Goal: Use online tool/utility: Utilize a website feature to perform a specific function

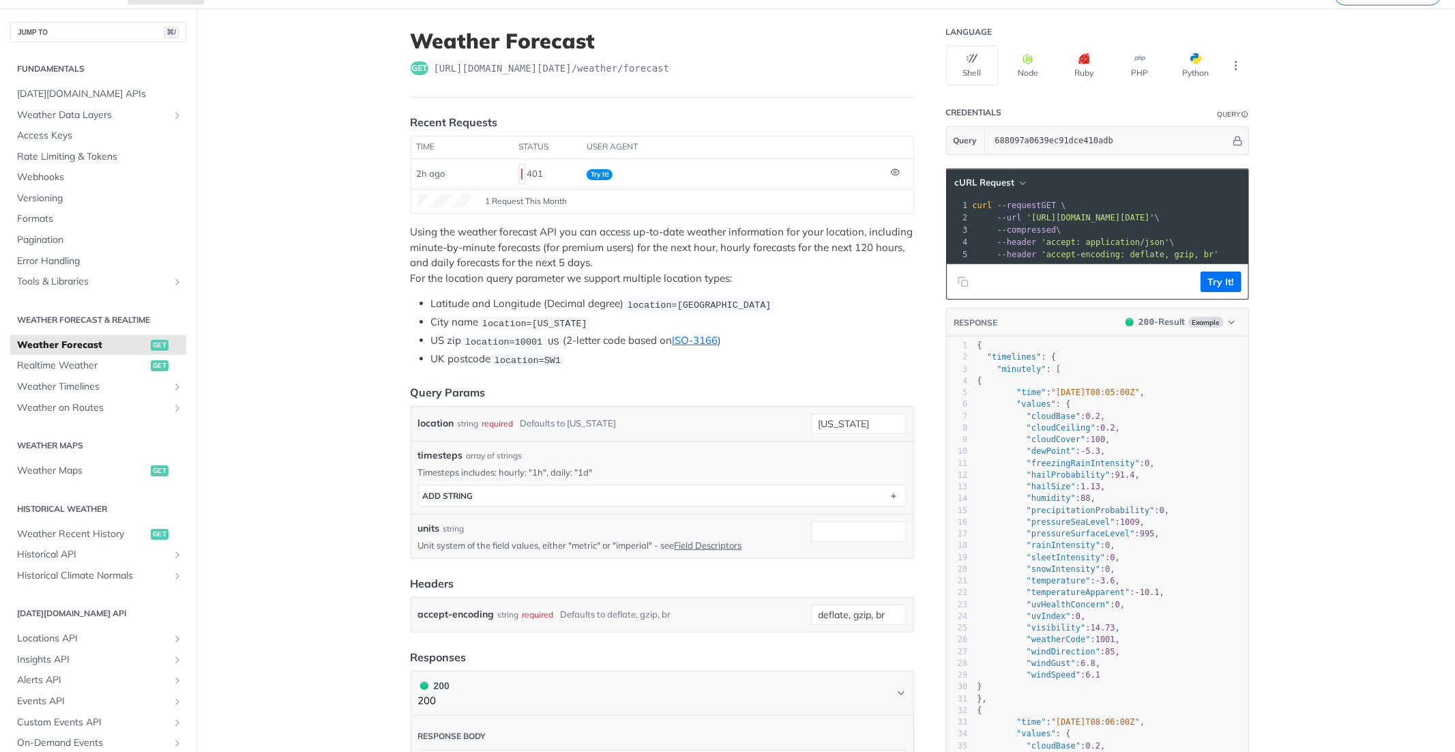
scroll to position [151, 0]
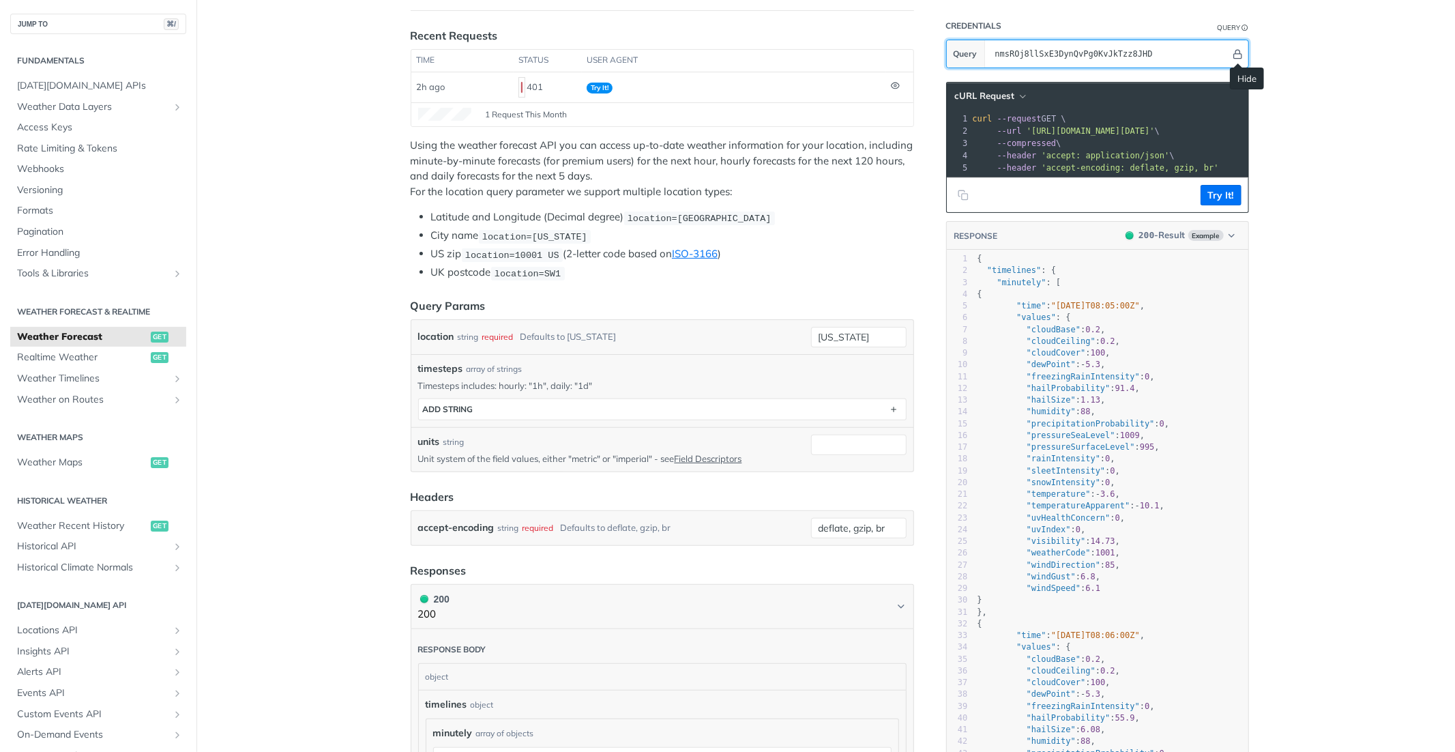
type input "nmsROj8llSxE3DynQvPg0KvJkTzz8JHD"
click at [1233, 49] on icon "Hide" at bounding box center [1238, 54] width 10 height 10
click at [1245, 60] on div at bounding box center [1119, 53] width 260 height 27
click at [1235, 59] on icon "Show" at bounding box center [1237, 54] width 10 height 10
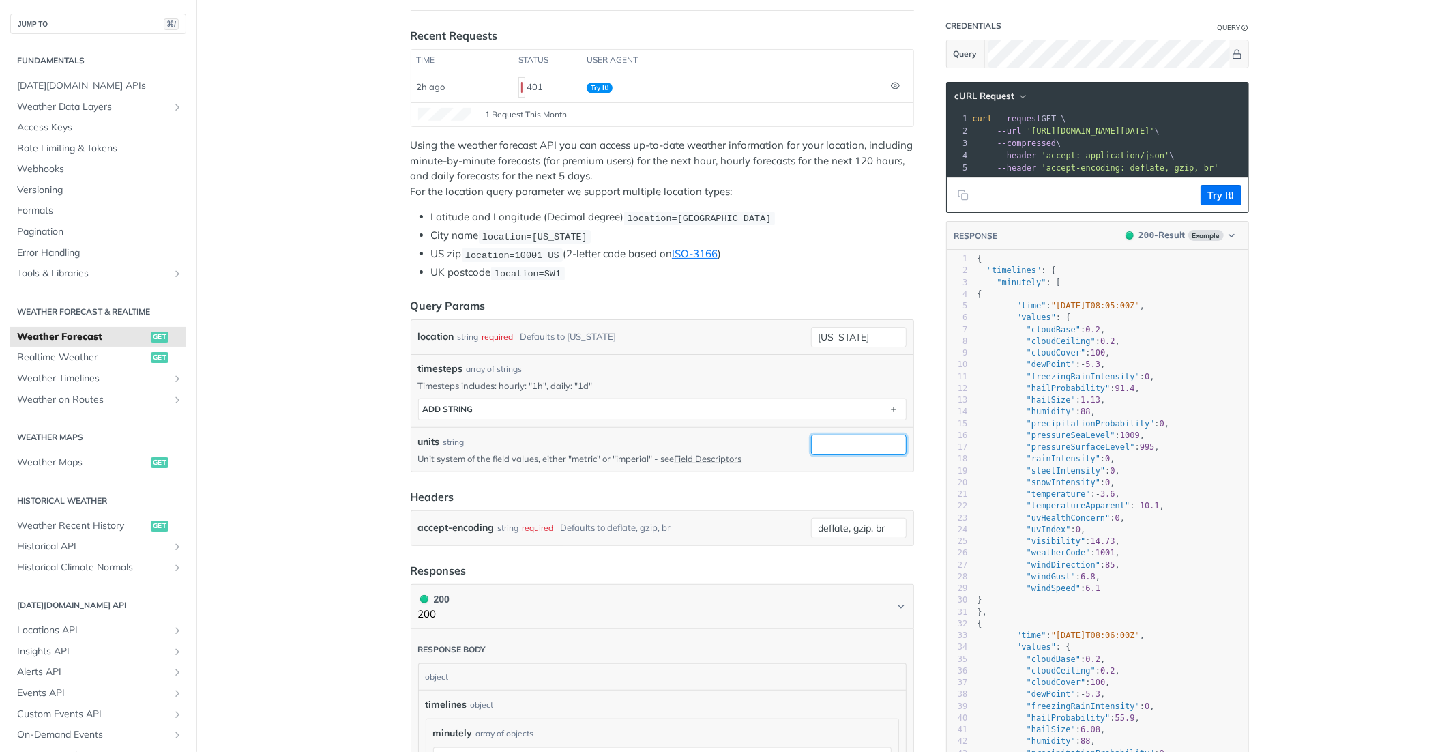
click at [839, 449] on input "units" at bounding box center [859, 445] width 96 height 20
drag, startPoint x: 877, startPoint y: 336, endPoint x: 577, endPoint y: 328, distance: 300.3
click at [577, 328] on div "location string required Defaults to [US_STATE] [US_STATE] required type : stri…" at bounding box center [662, 337] width 489 height 20
type input "[GEOGRAPHIC_DATA]"
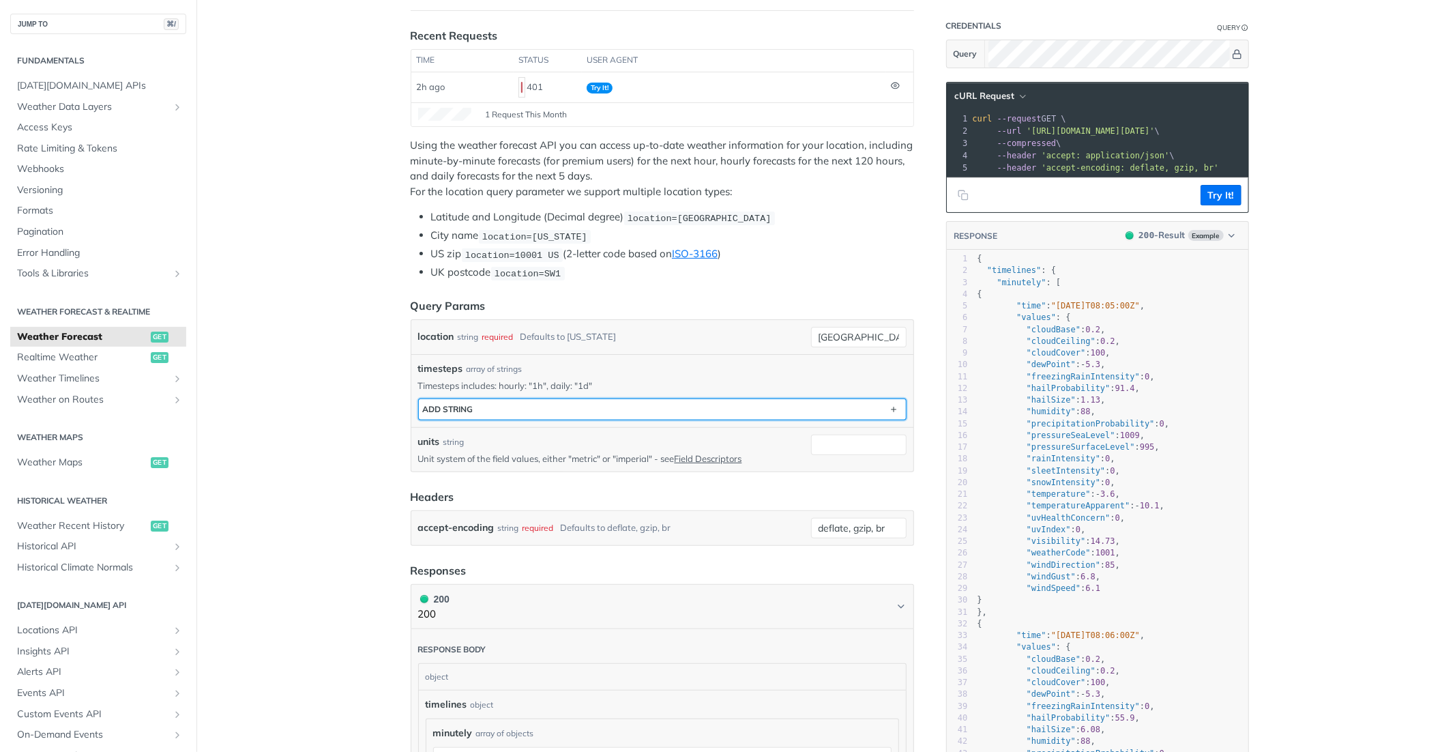
click at [742, 414] on button "ADD string" at bounding box center [662, 409] width 487 height 20
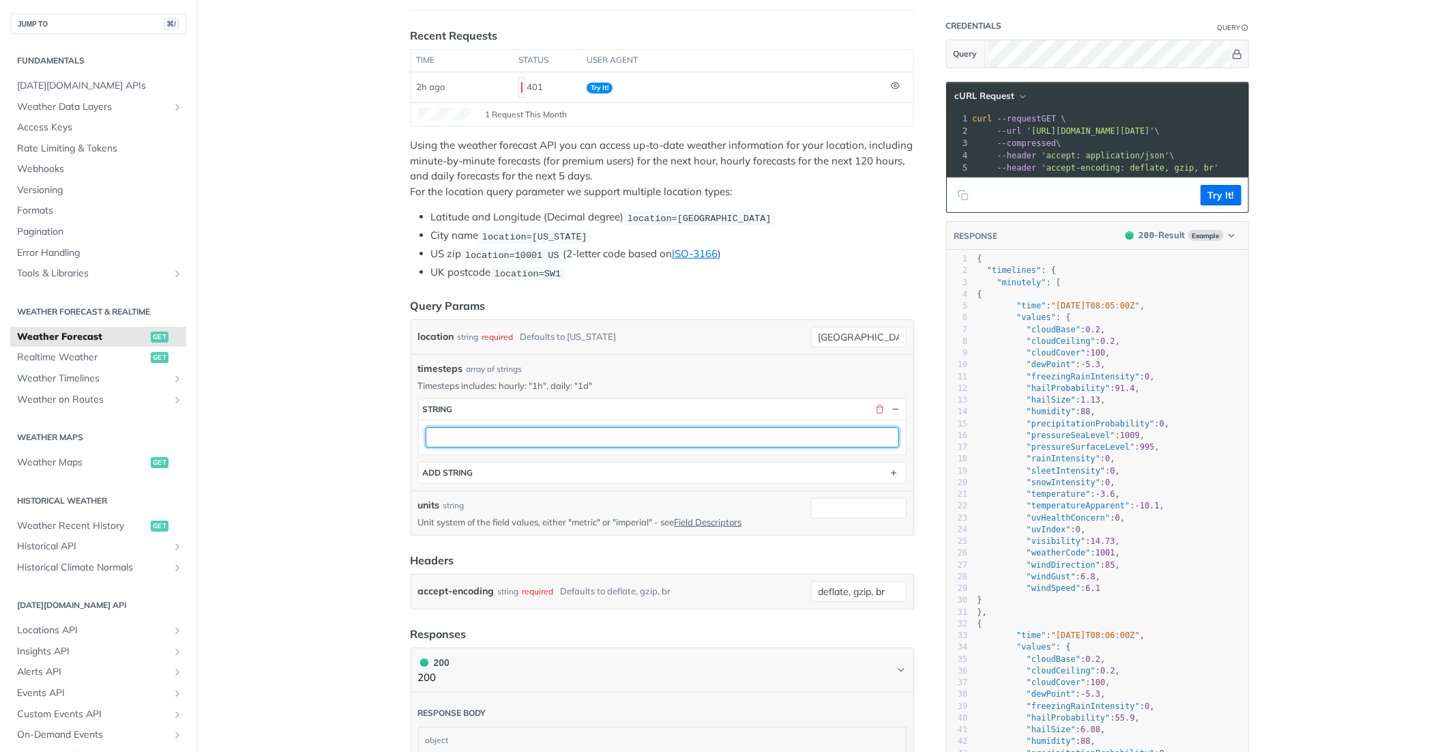
click at [680, 437] on input "text" at bounding box center [663, 437] width 474 height 20
type input "1h"
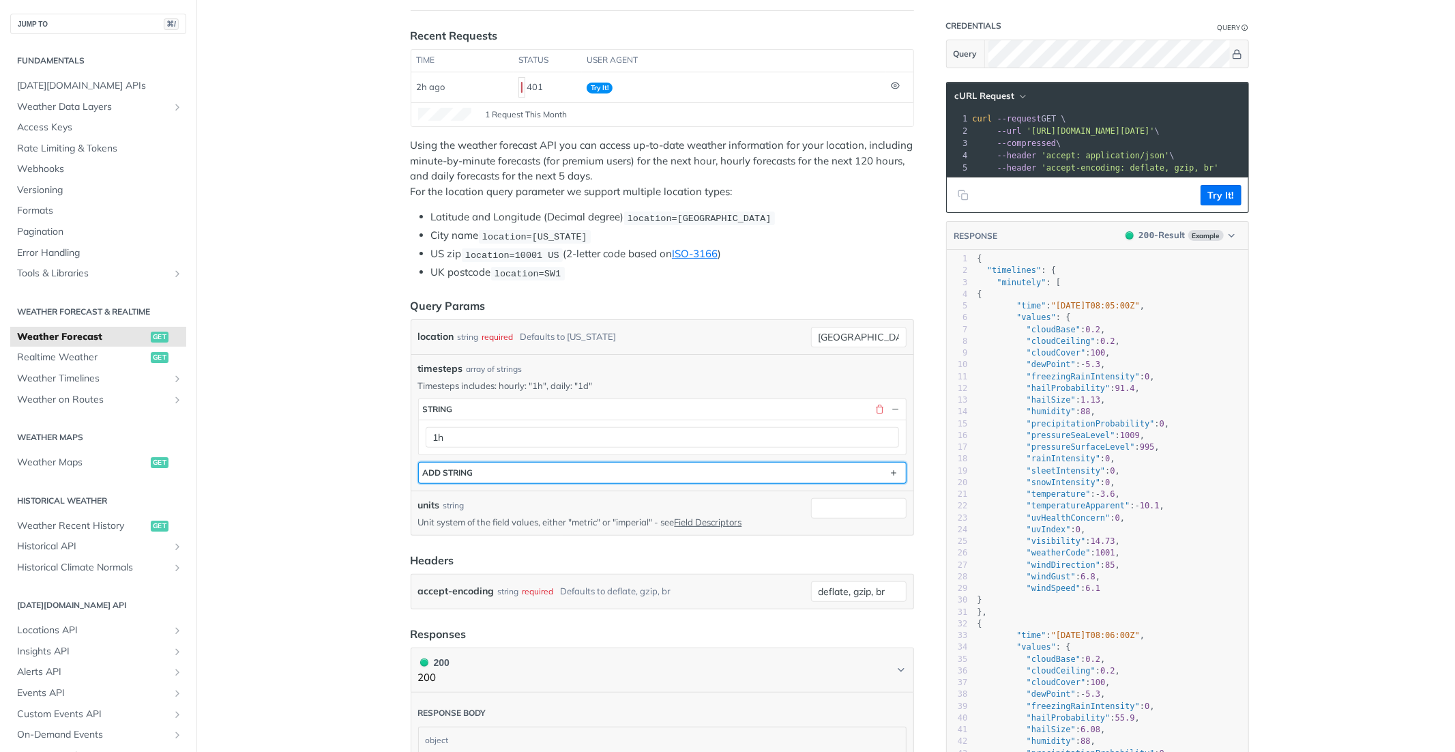
click at [628, 468] on button "ADD string" at bounding box center [662, 473] width 487 height 20
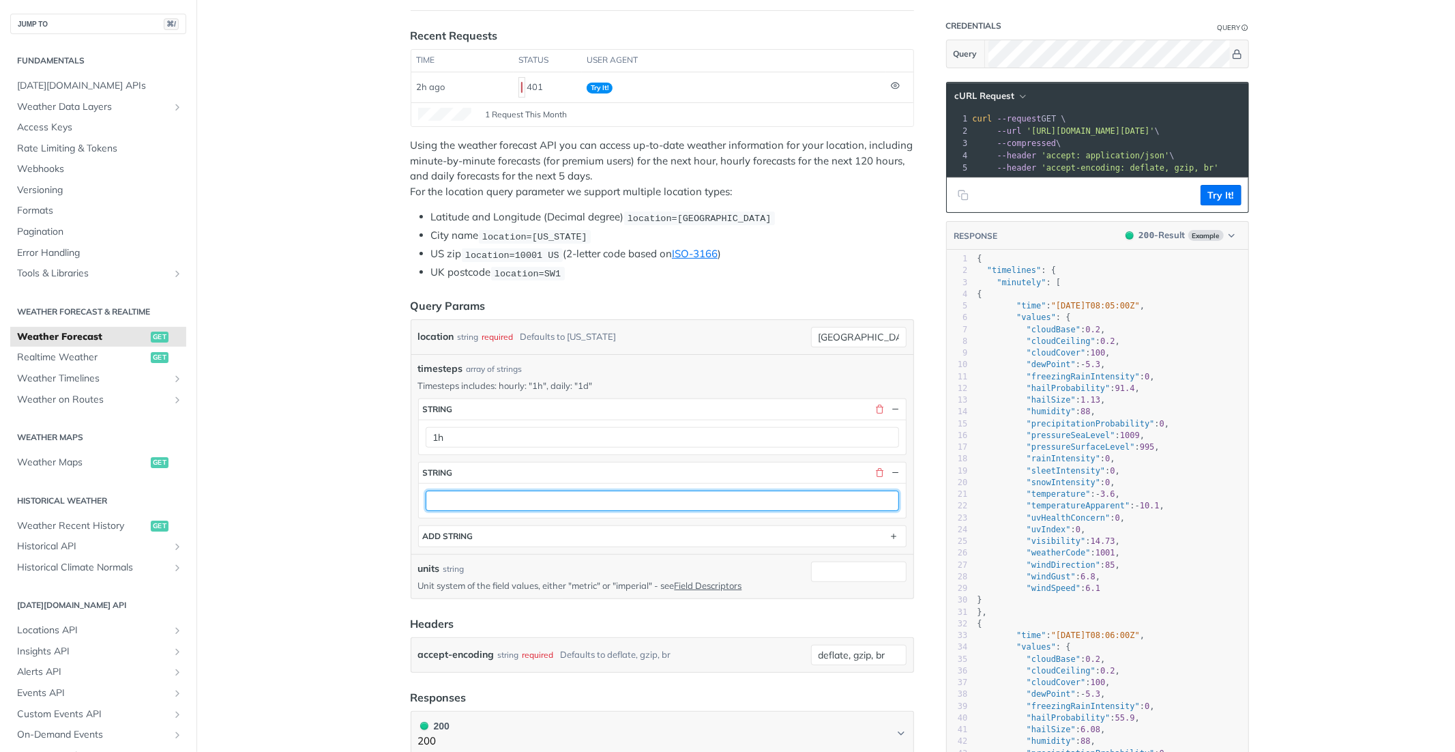
click at [555, 498] on input "text" at bounding box center [663, 501] width 474 height 20
type input "1d"
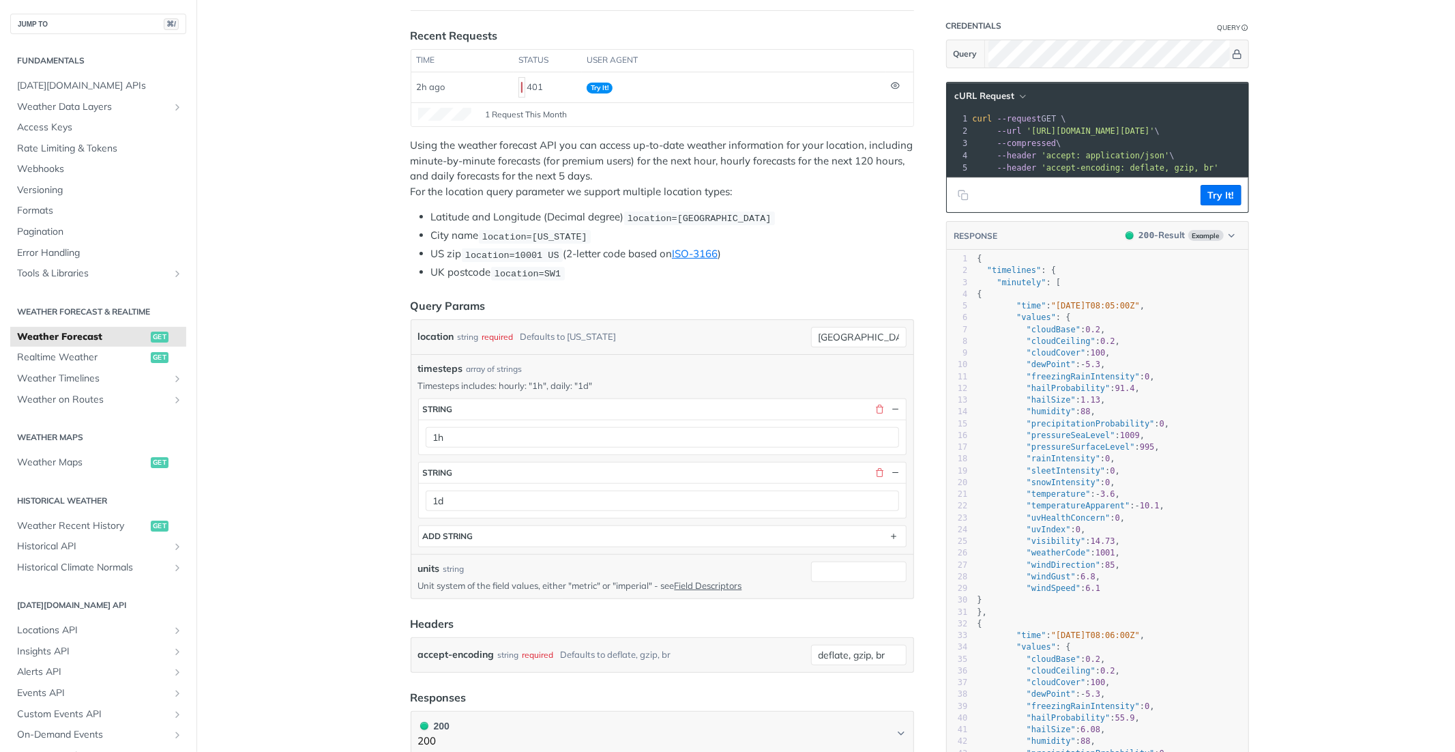
click at [556, 521] on div "timesteps string 1h string 1d ADD string" at bounding box center [662, 472] width 489 height 149
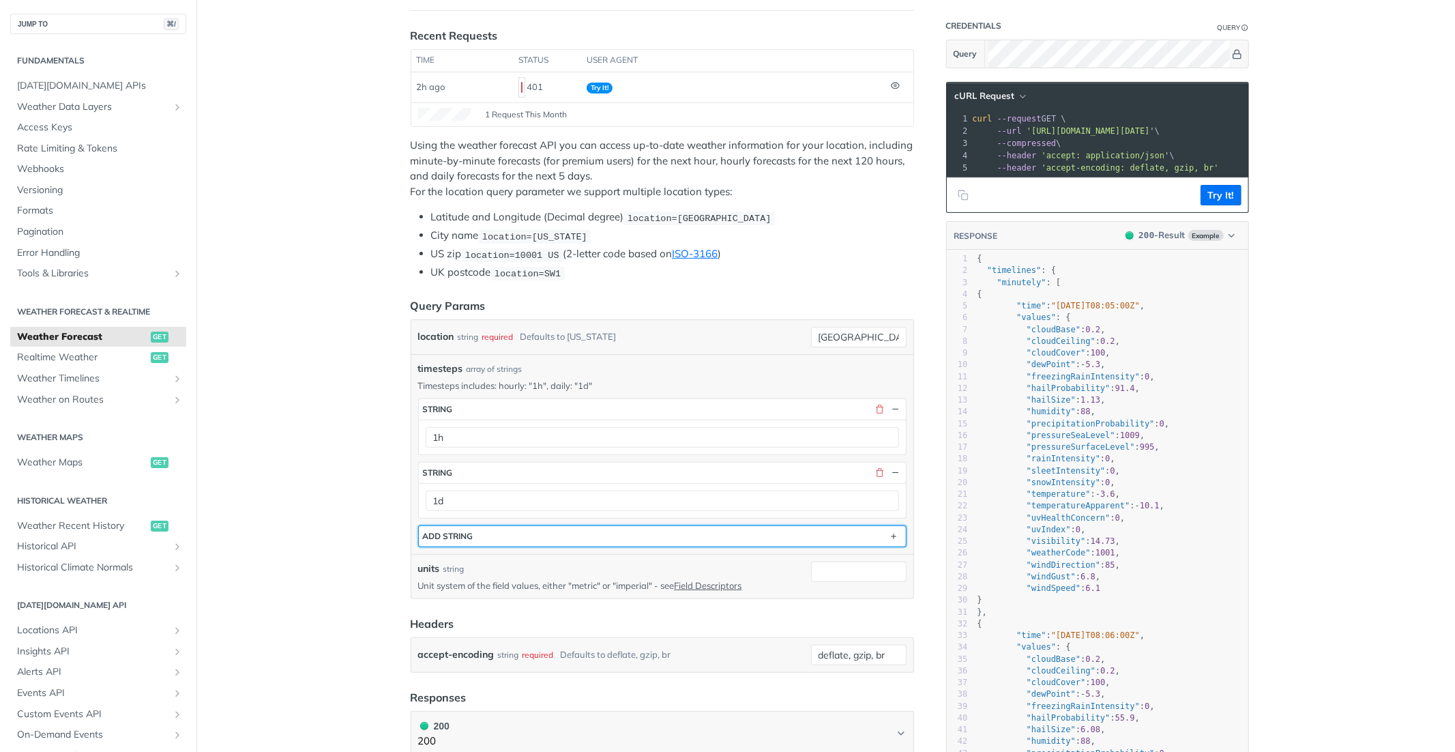
click at [538, 533] on button "ADD string" at bounding box center [662, 536] width 487 height 20
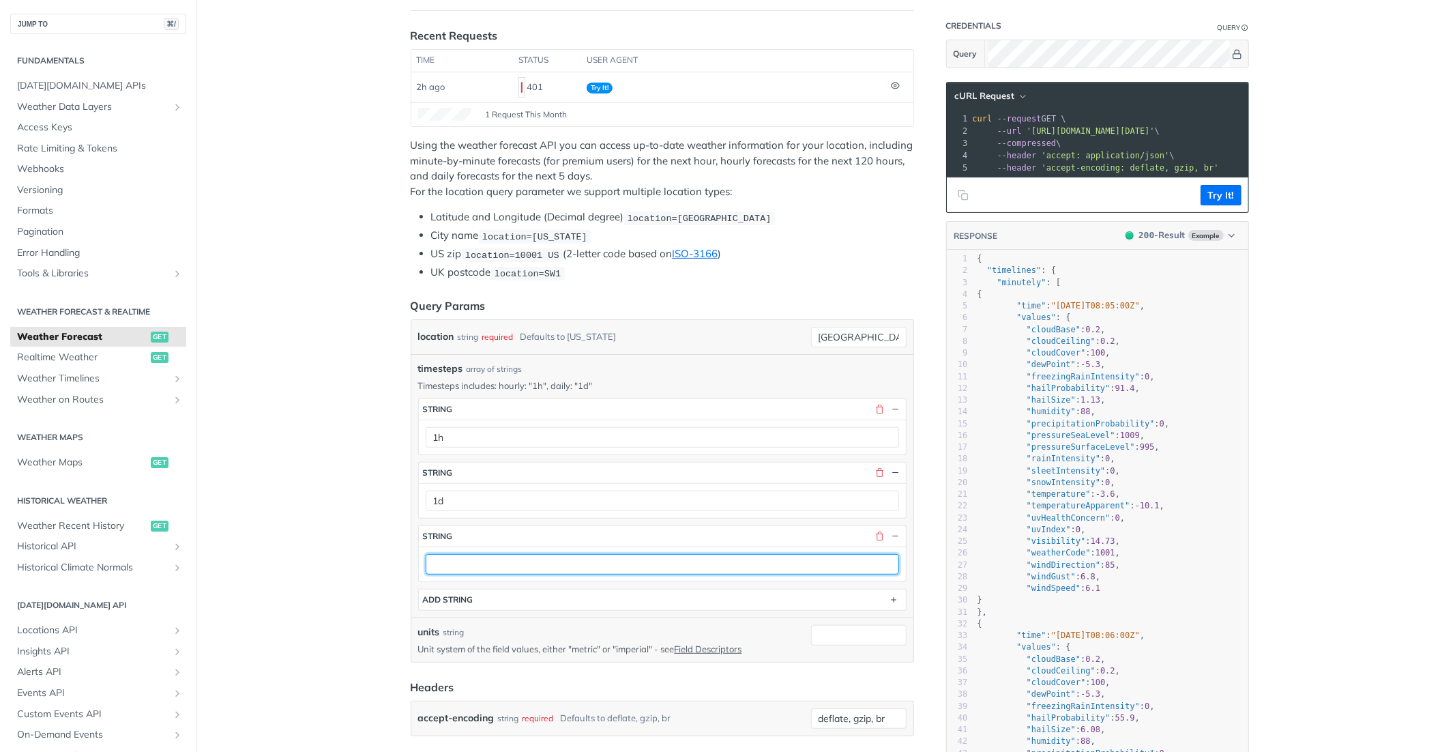
click at [474, 555] on input "text" at bounding box center [663, 564] width 474 height 20
type input "1m"
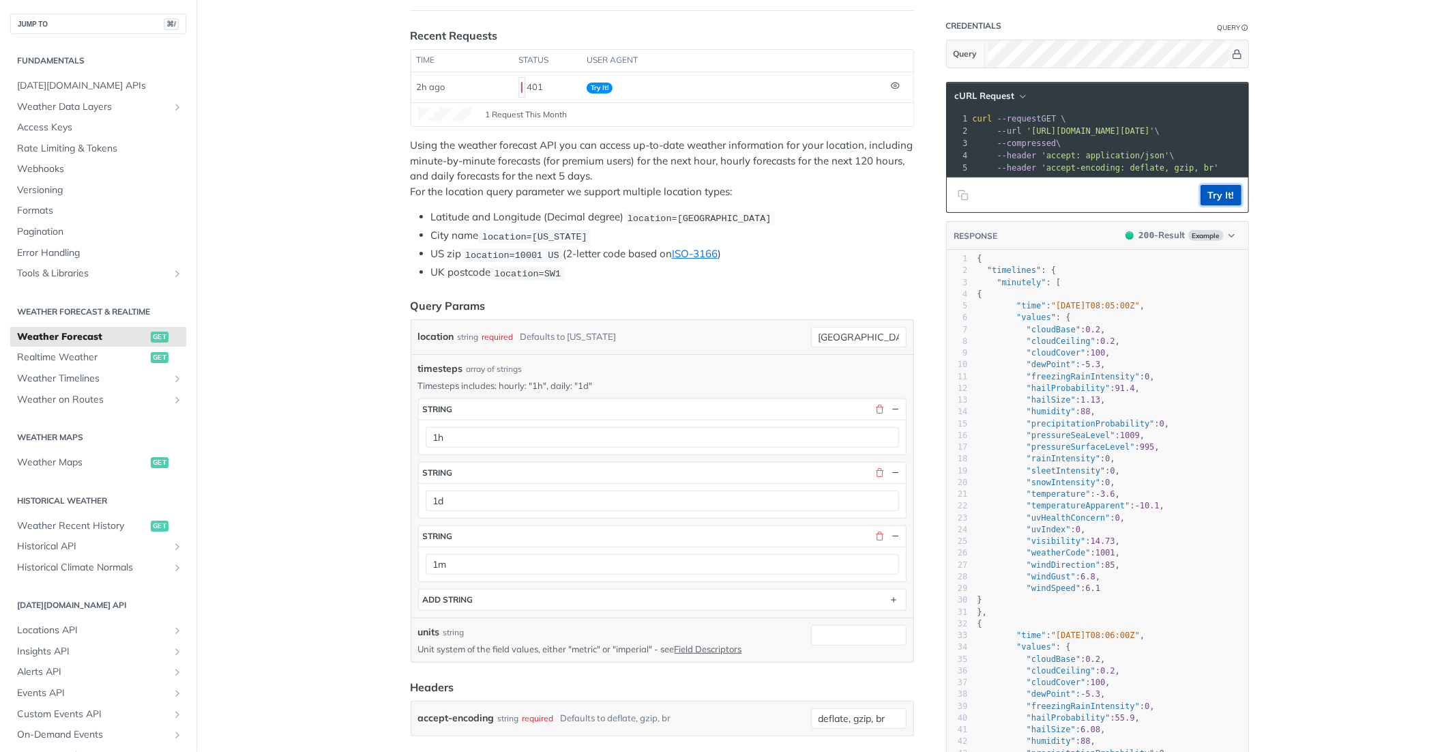
click at [1223, 198] on button "Try It!" at bounding box center [1221, 195] width 41 height 20
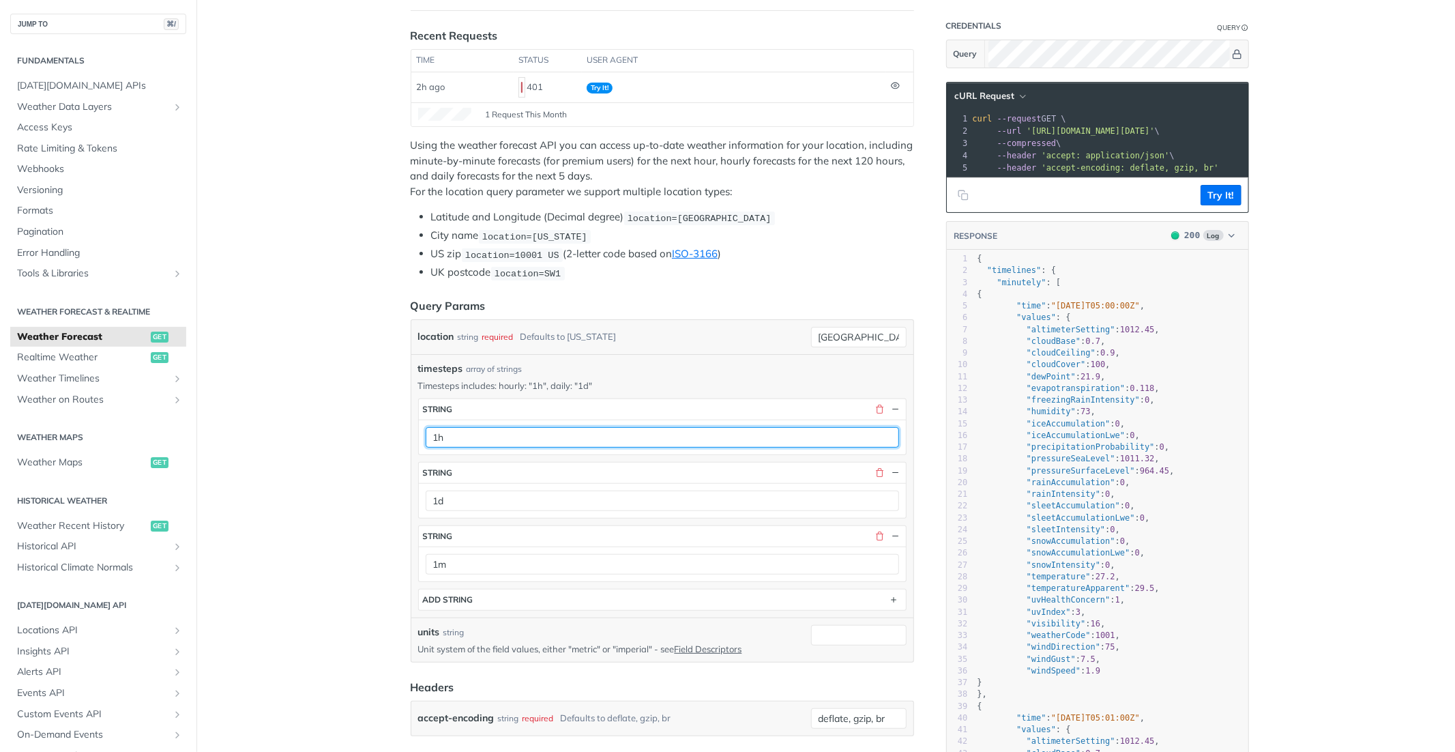
click at [586, 434] on input "1h" at bounding box center [663, 437] width 474 height 20
click at [892, 407] on button "button" at bounding box center [896, 409] width 12 height 12
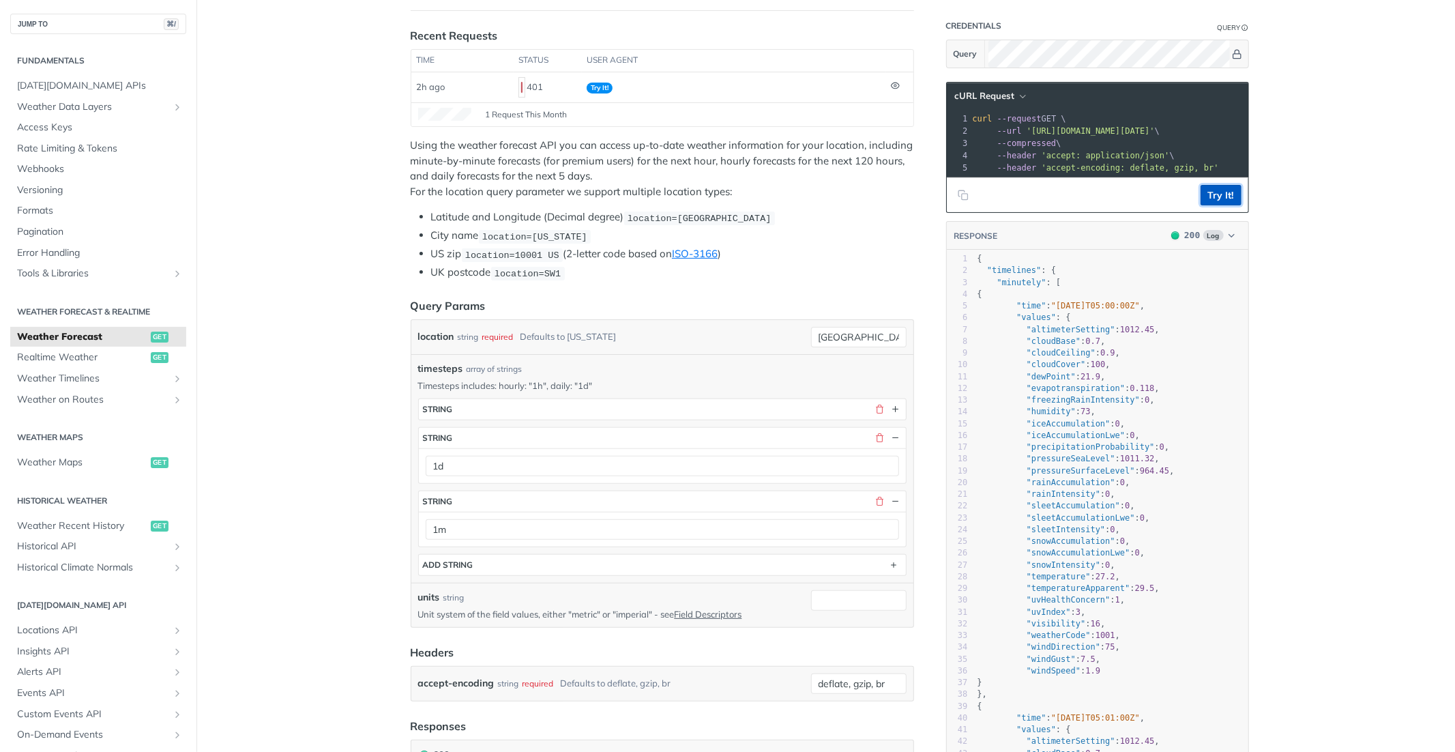
click at [1227, 199] on button "Try It!" at bounding box center [1221, 195] width 41 height 20
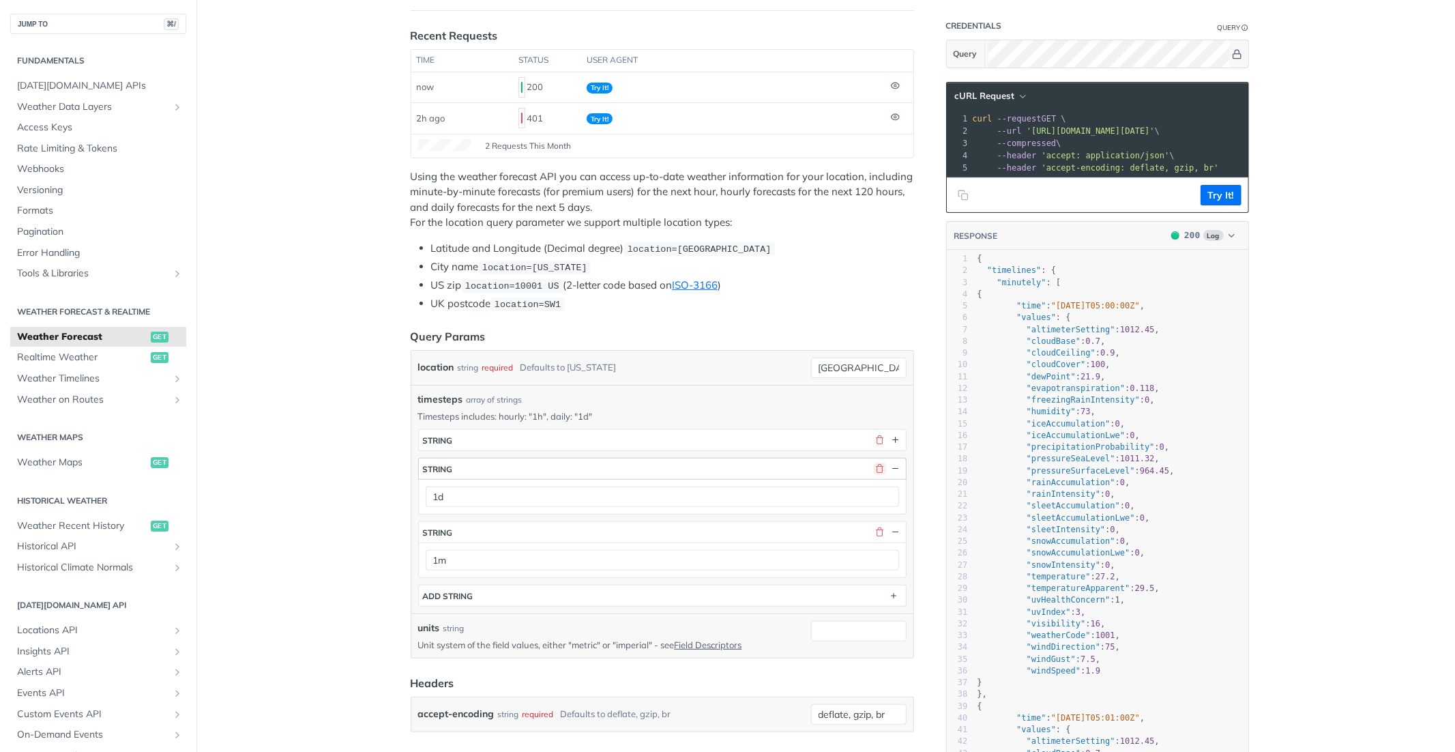
click at [882, 467] on button "button" at bounding box center [880, 469] width 12 height 12
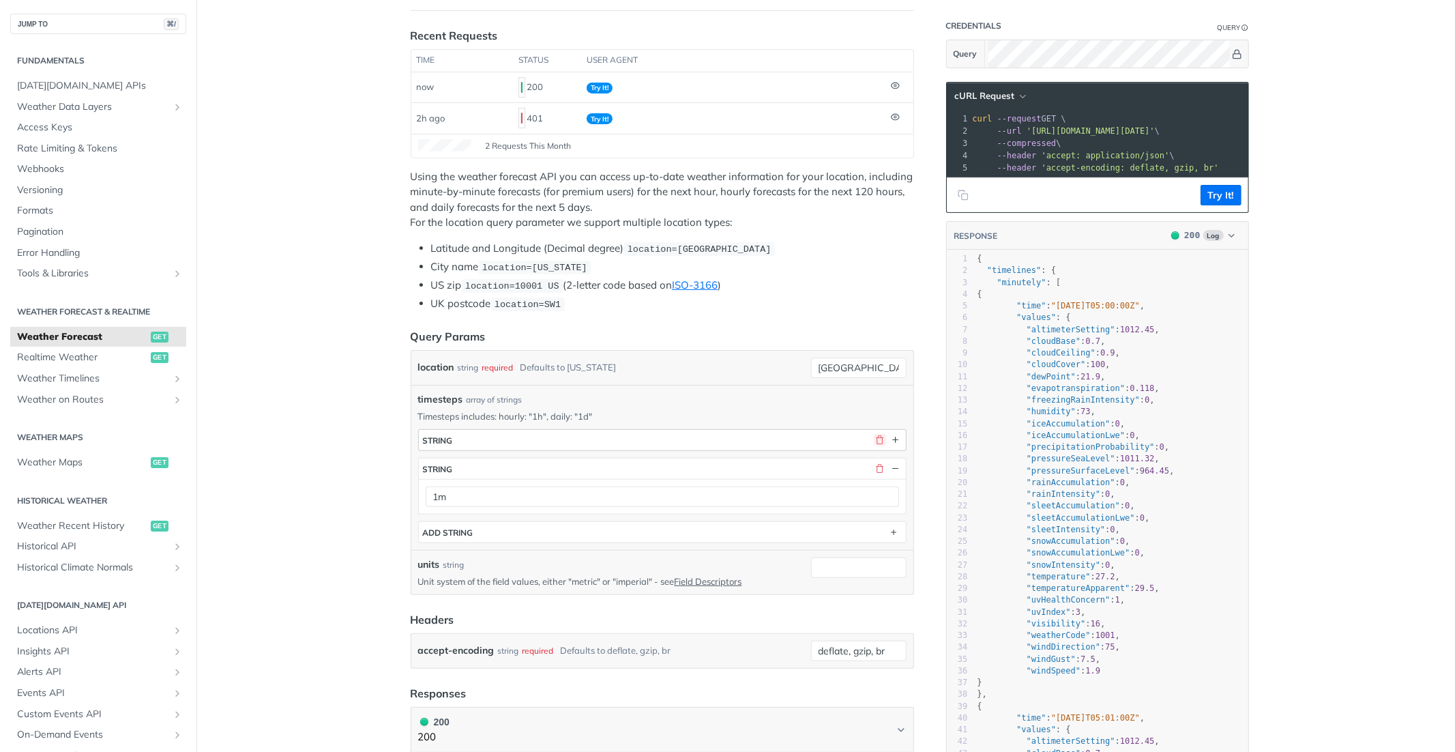
click at [881, 437] on button "button" at bounding box center [880, 440] width 12 height 12
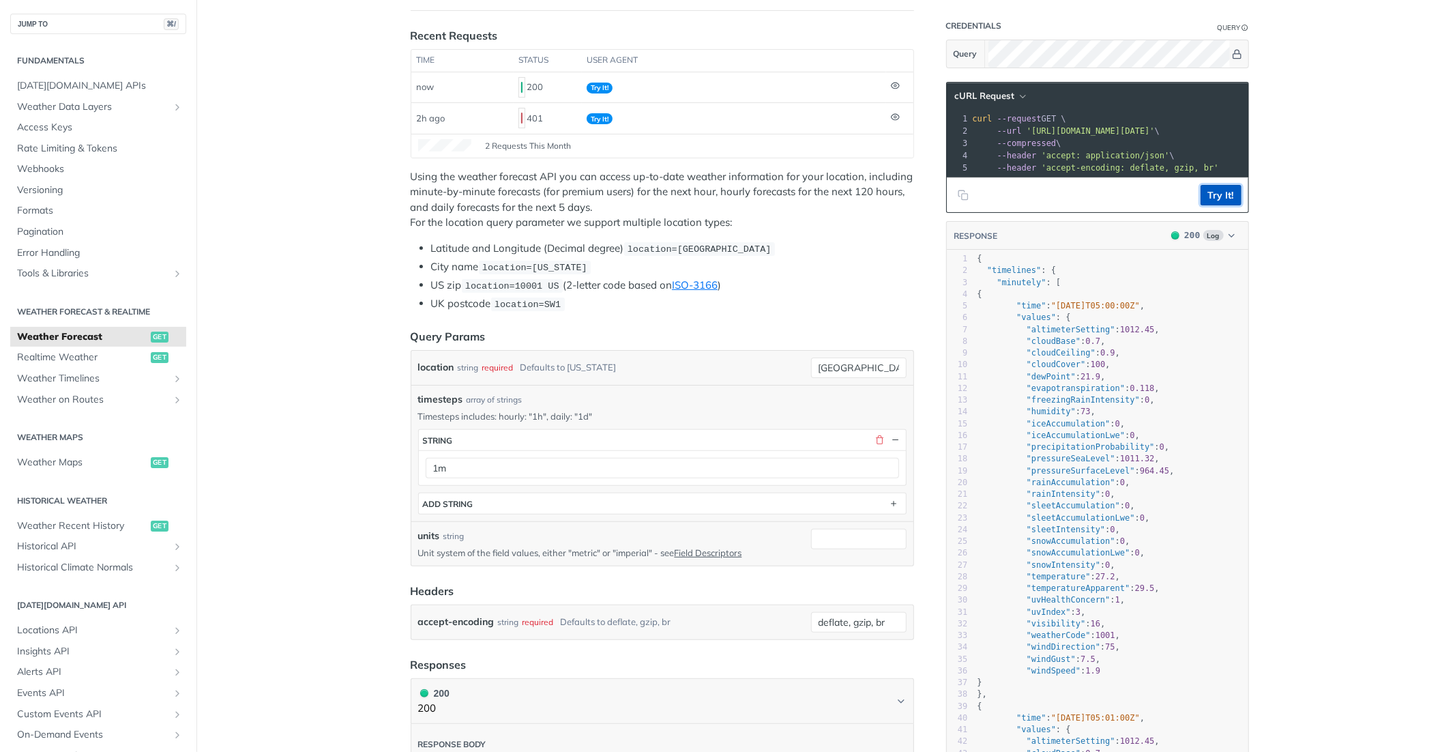
click at [1220, 199] on button "Try It!" at bounding box center [1221, 195] width 41 height 20
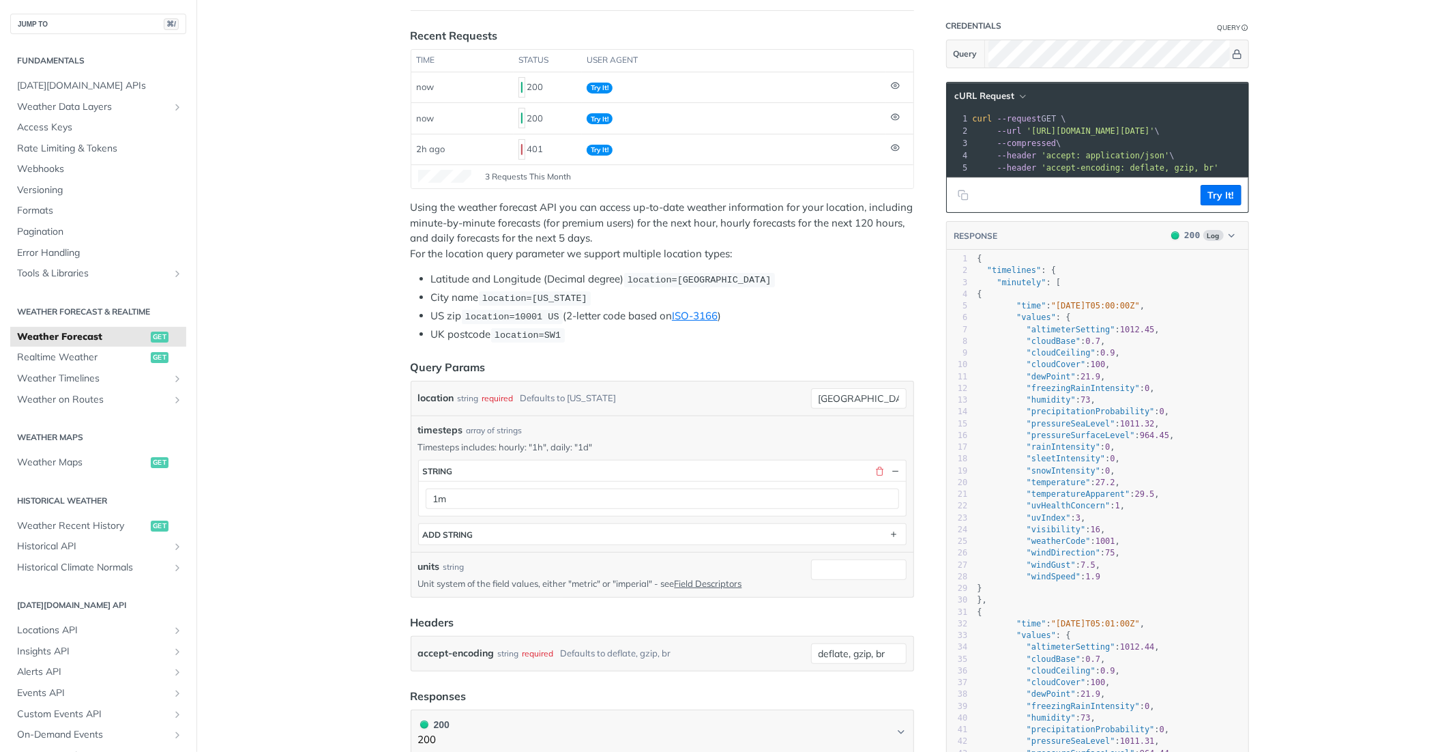
scroll to position [0, 0]
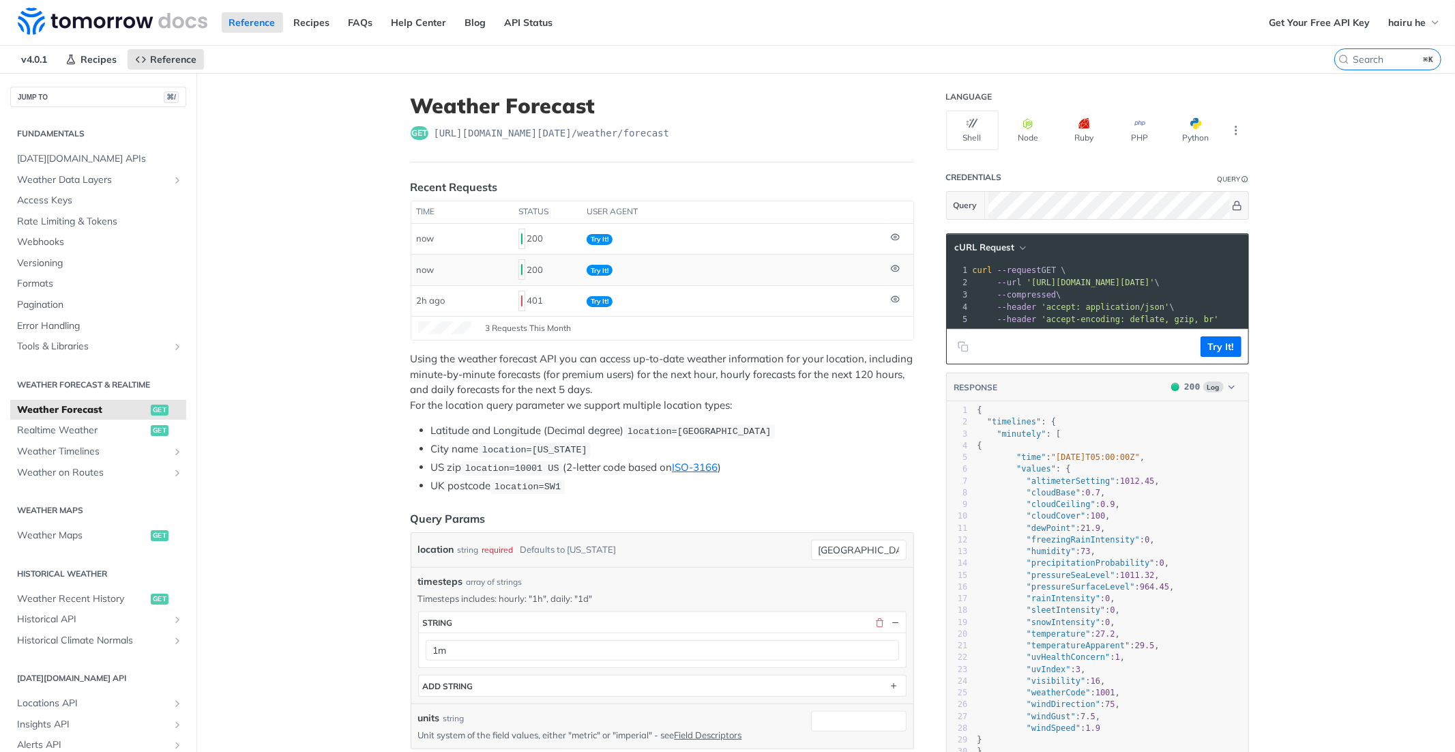
click at [732, 271] on td "Try It!" at bounding box center [734, 269] width 304 height 31
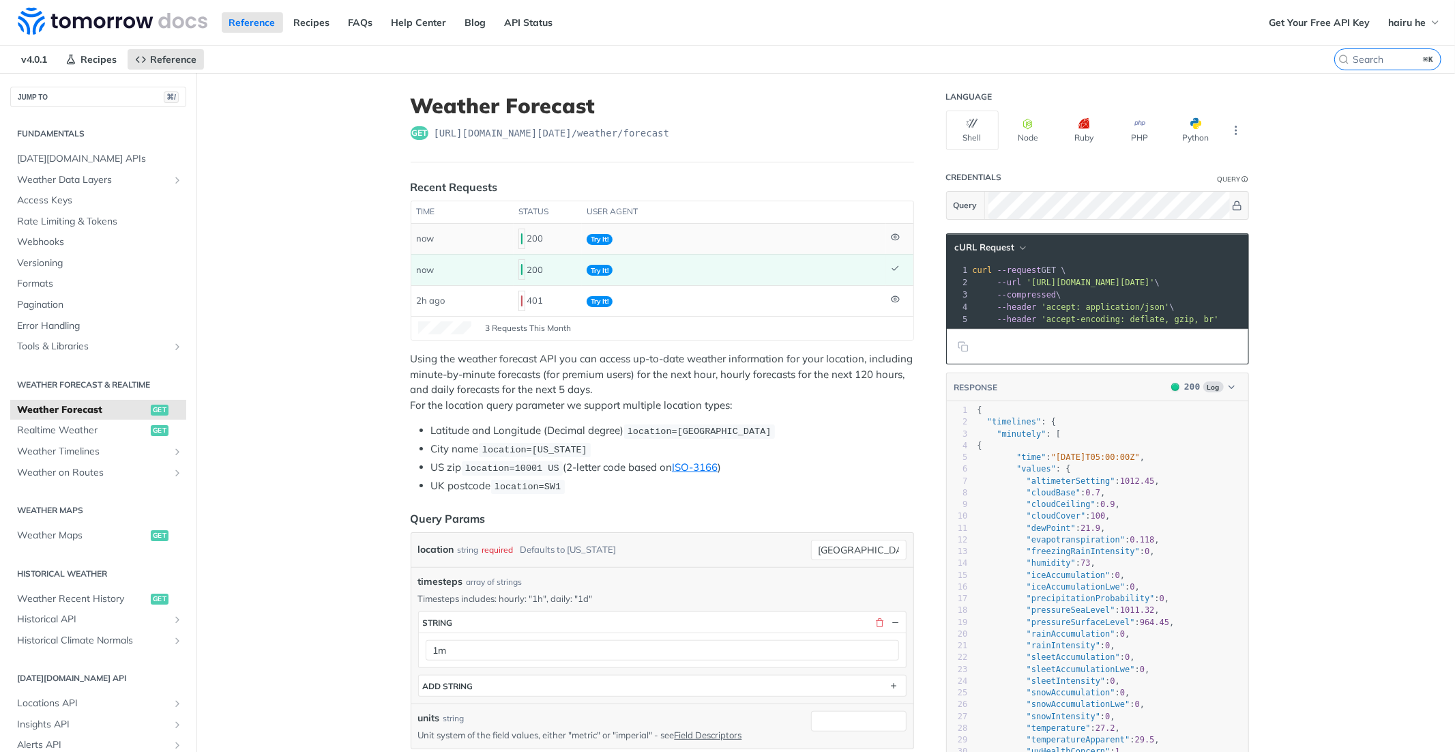
click at [684, 237] on td "Try It!" at bounding box center [734, 239] width 304 height 30
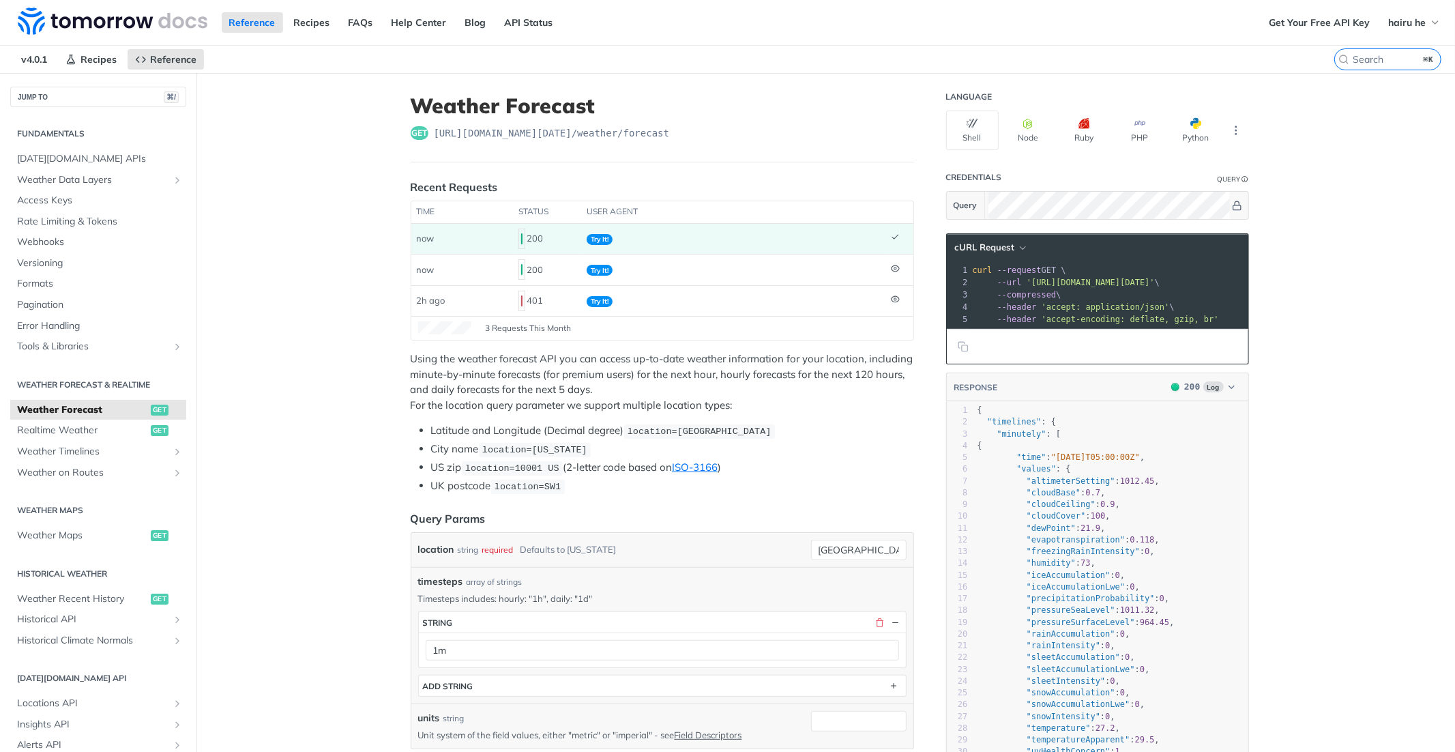
click at [1115, 300] on pre "--compressed \" at bounding box center [1371, 295] width 802 height 12
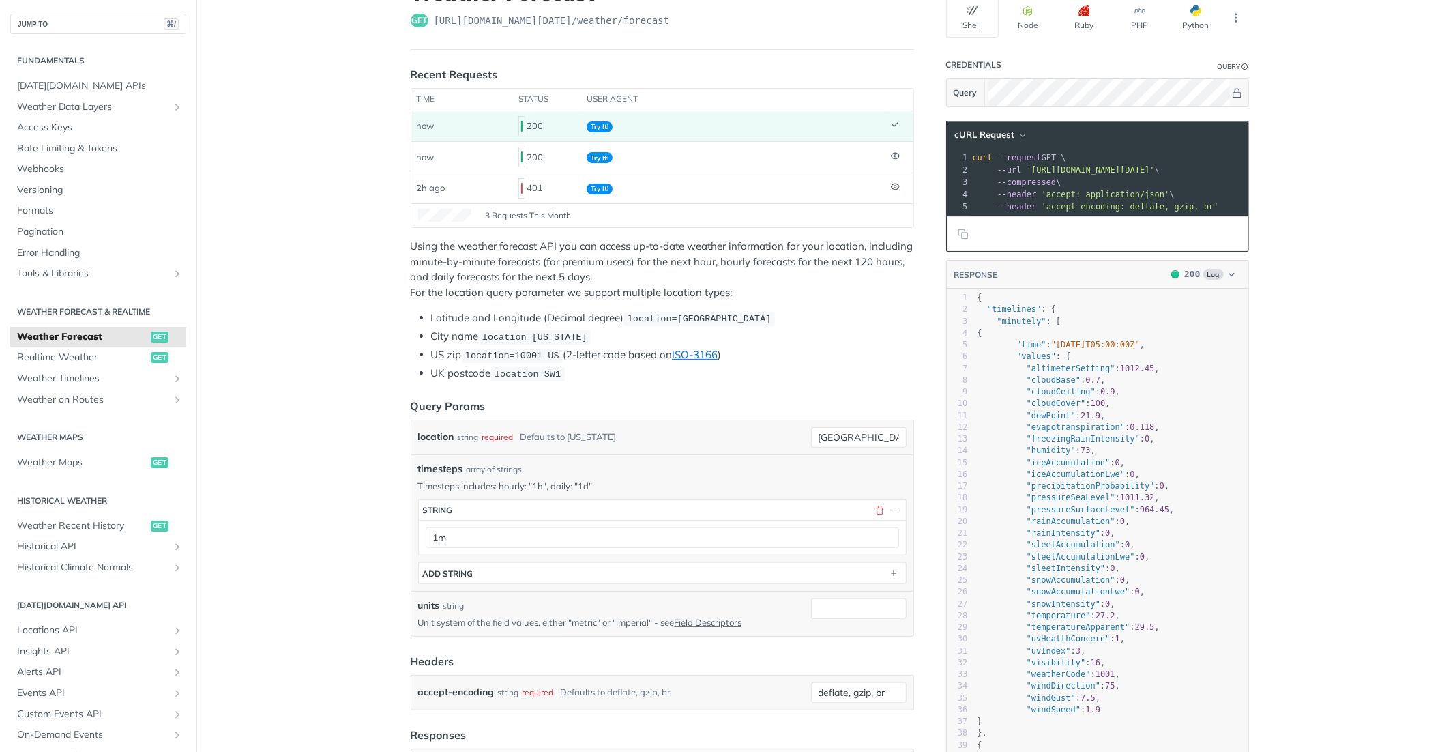
scroll to position [171, 0]
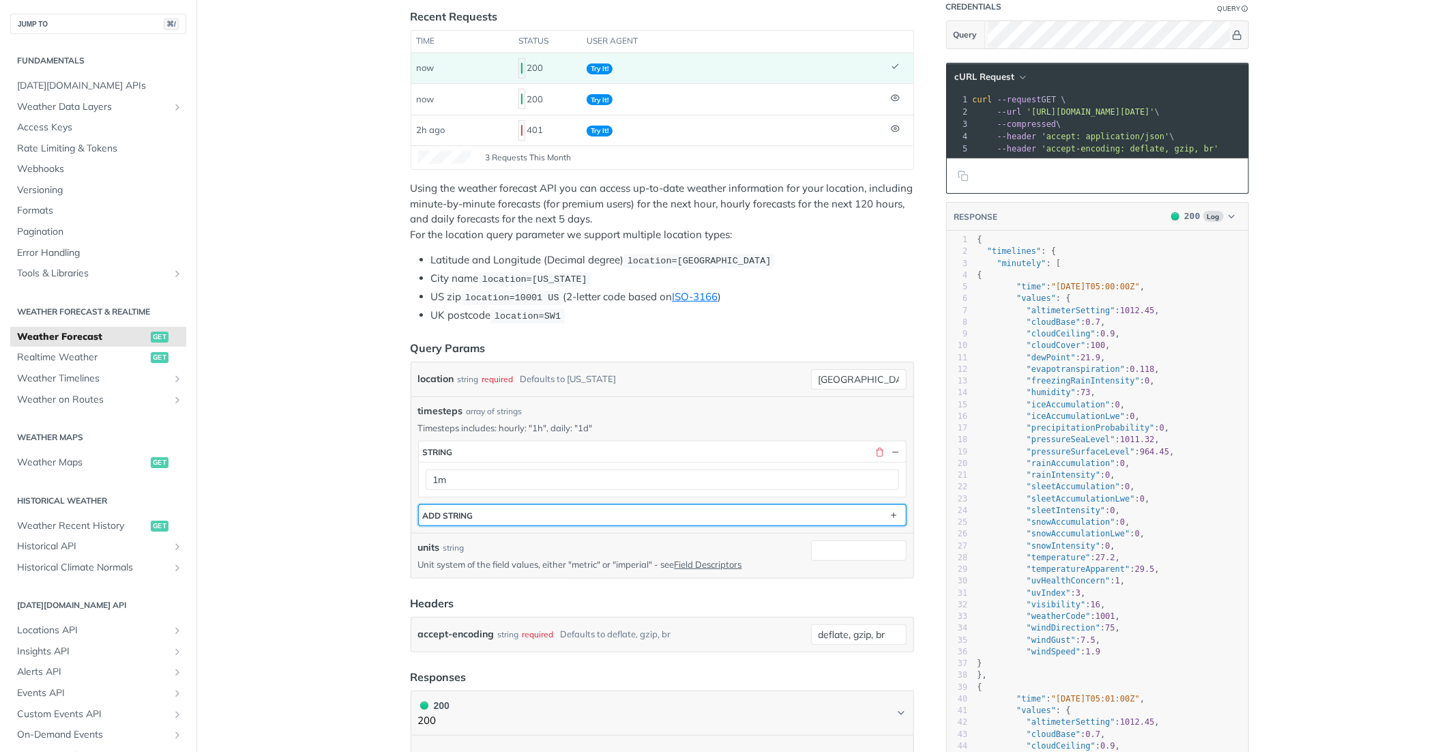
click at [684, 512] on button "ADD string" at bounding box center [662, 515] width 487 height 20
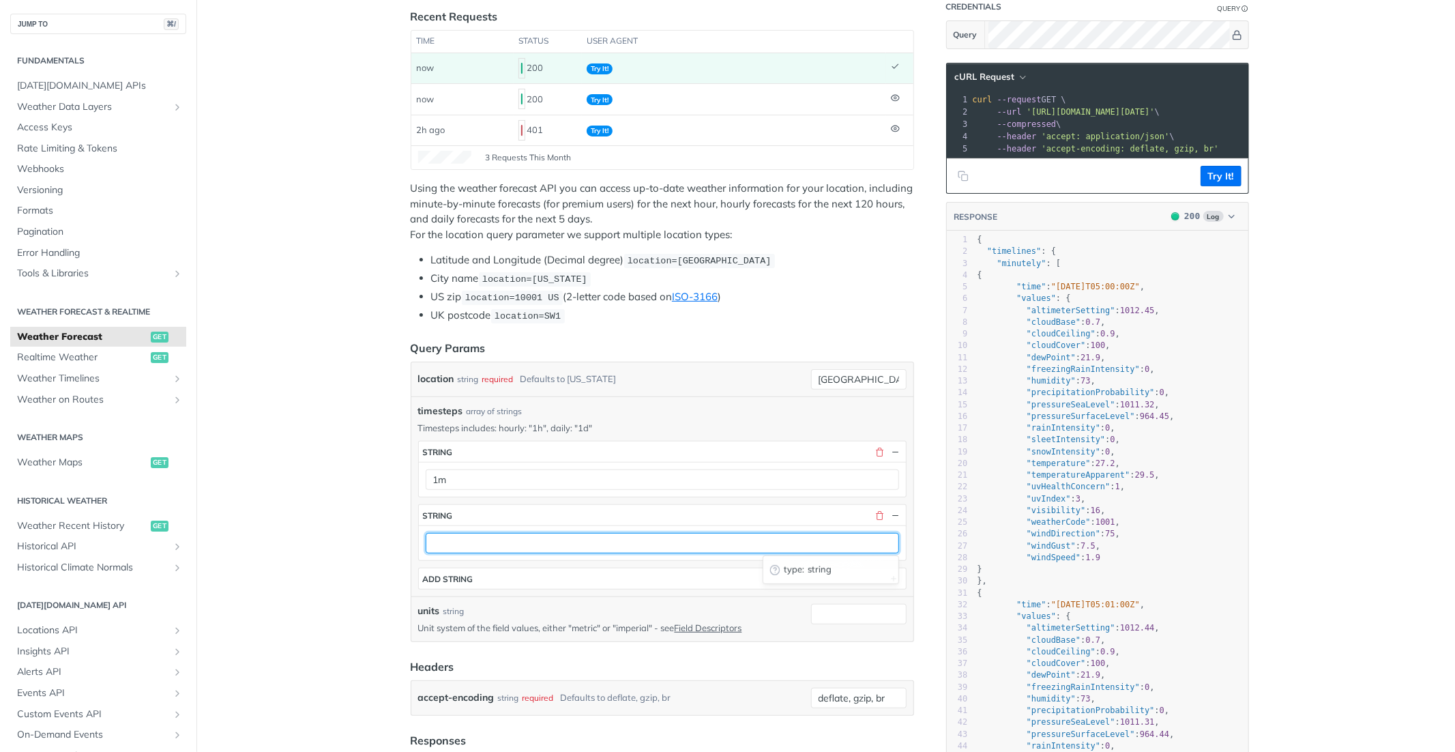
click at [635, 534] on input "text" at bounding box center [663, 543] width 474 height 20
type input "1h"
click at [542, 564] on div "timesteps string 1m string 1h type : string ADD string" at bounding box center [662, 515] width 489 height 149
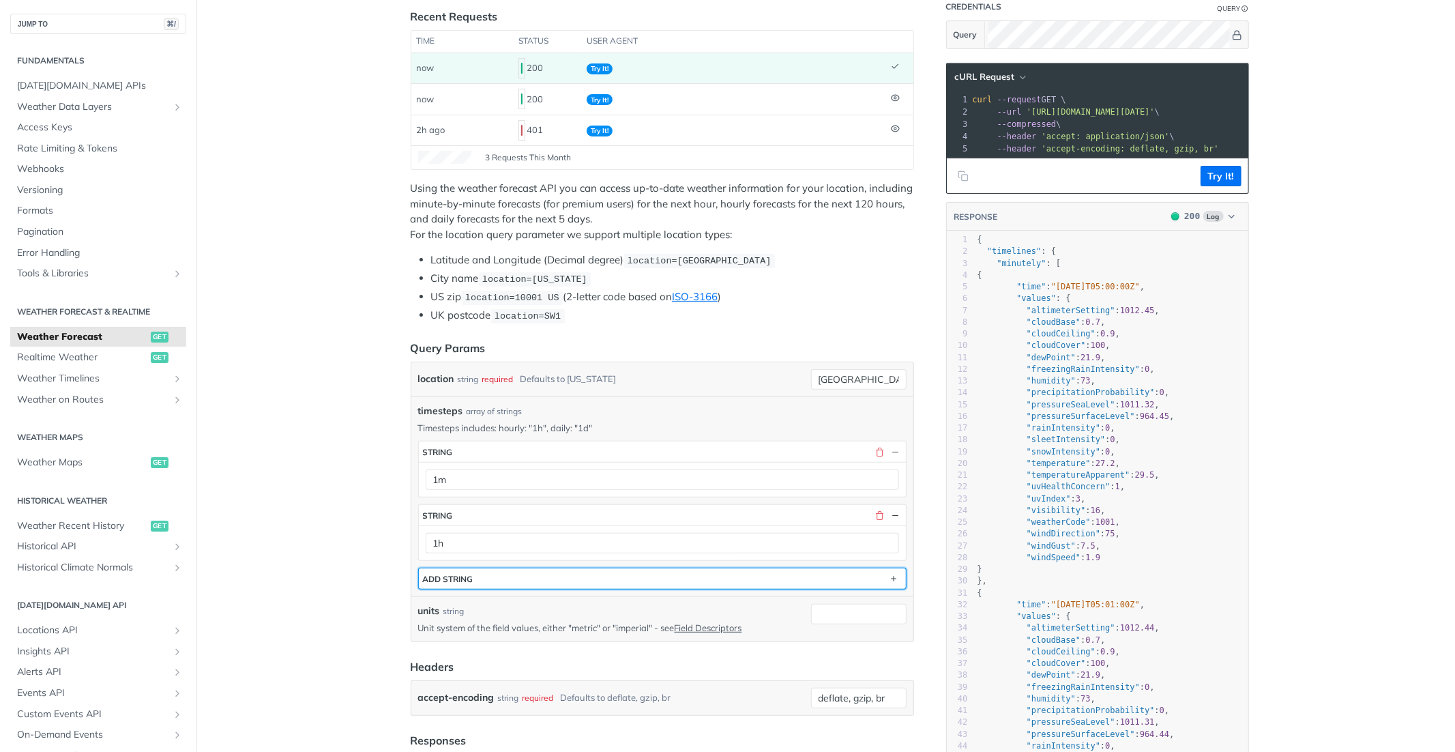
click at [512, 579] on button "ADD string" at bounding box center [662, 578] width 487 height 20
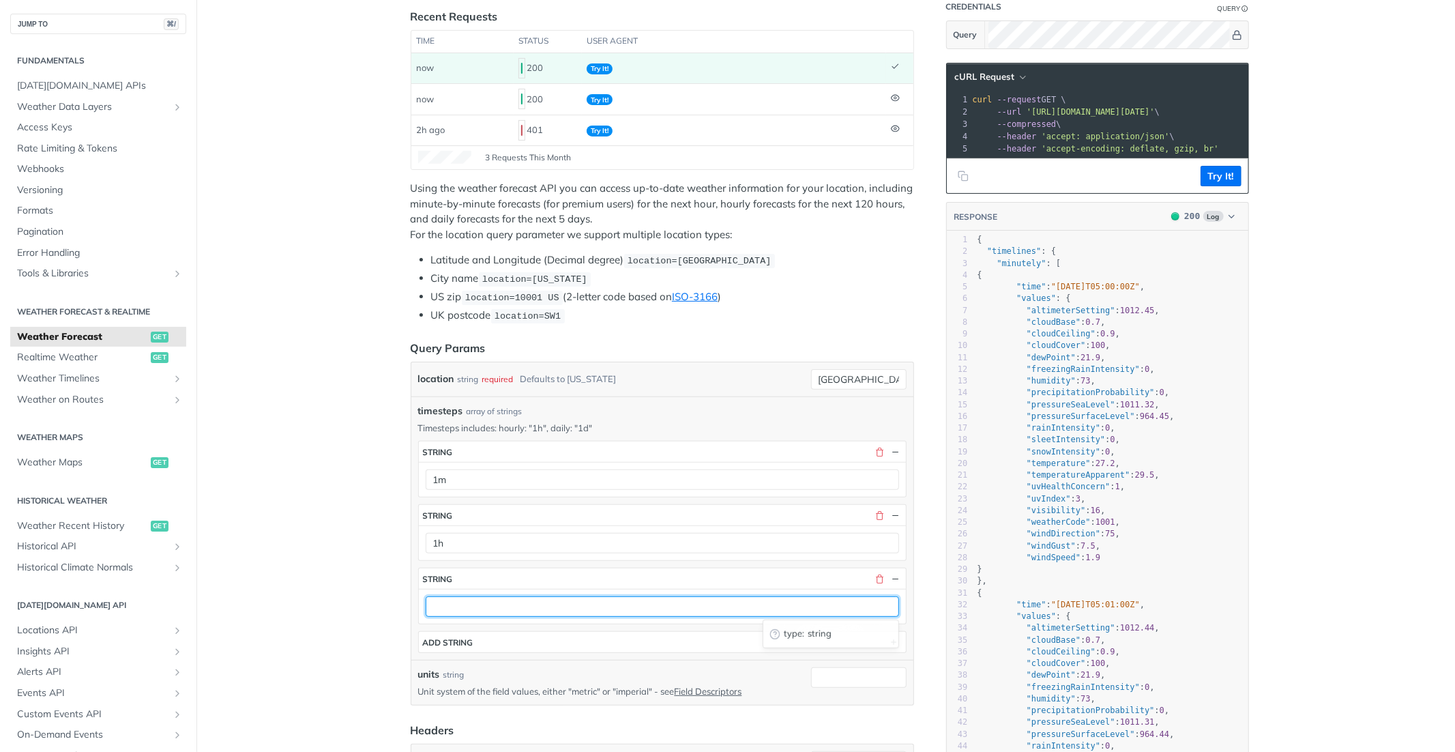
click at [474, 609] on input "text" at bounding box center [663, 606] width 474 height 20
type input "1d"
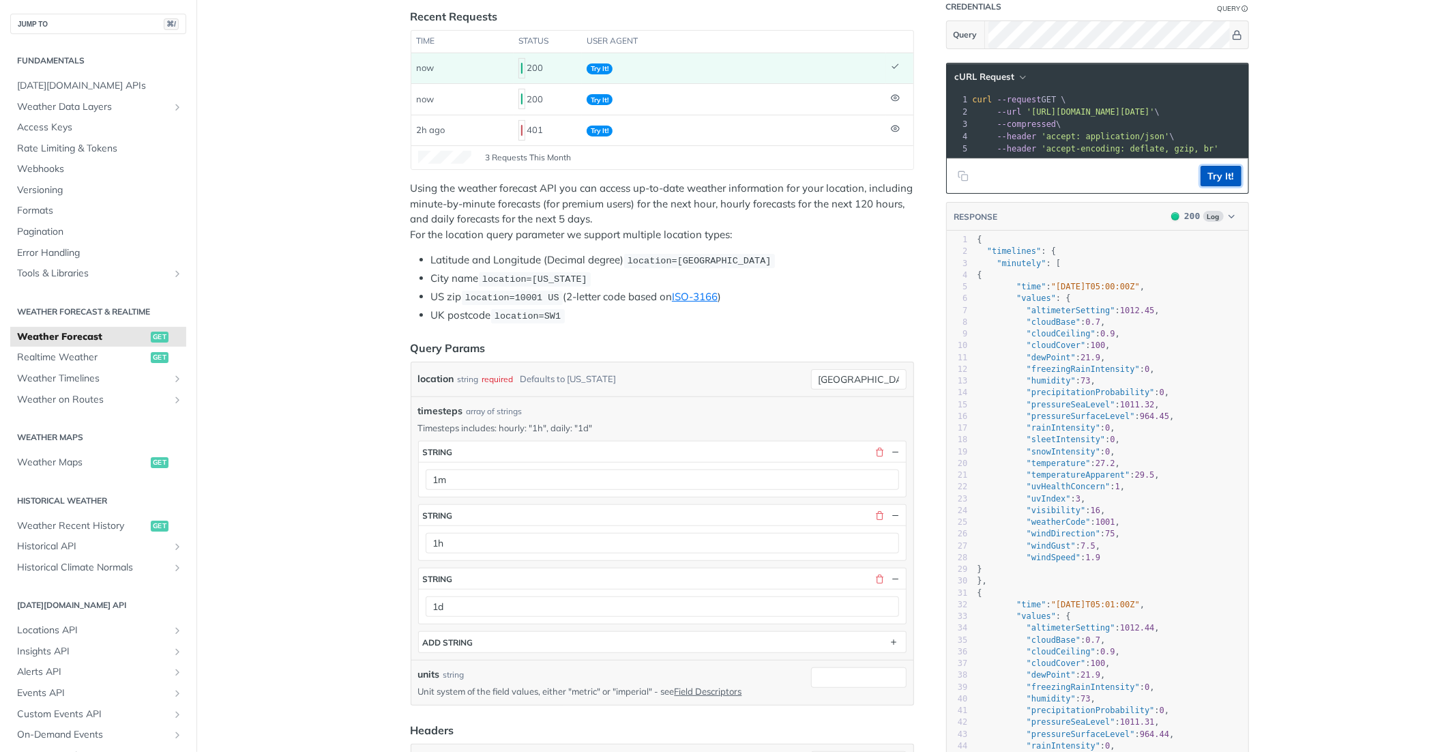
click at [1230, 177] on button "Try It!" at bounding box center [1221, 176] width 41 height 20
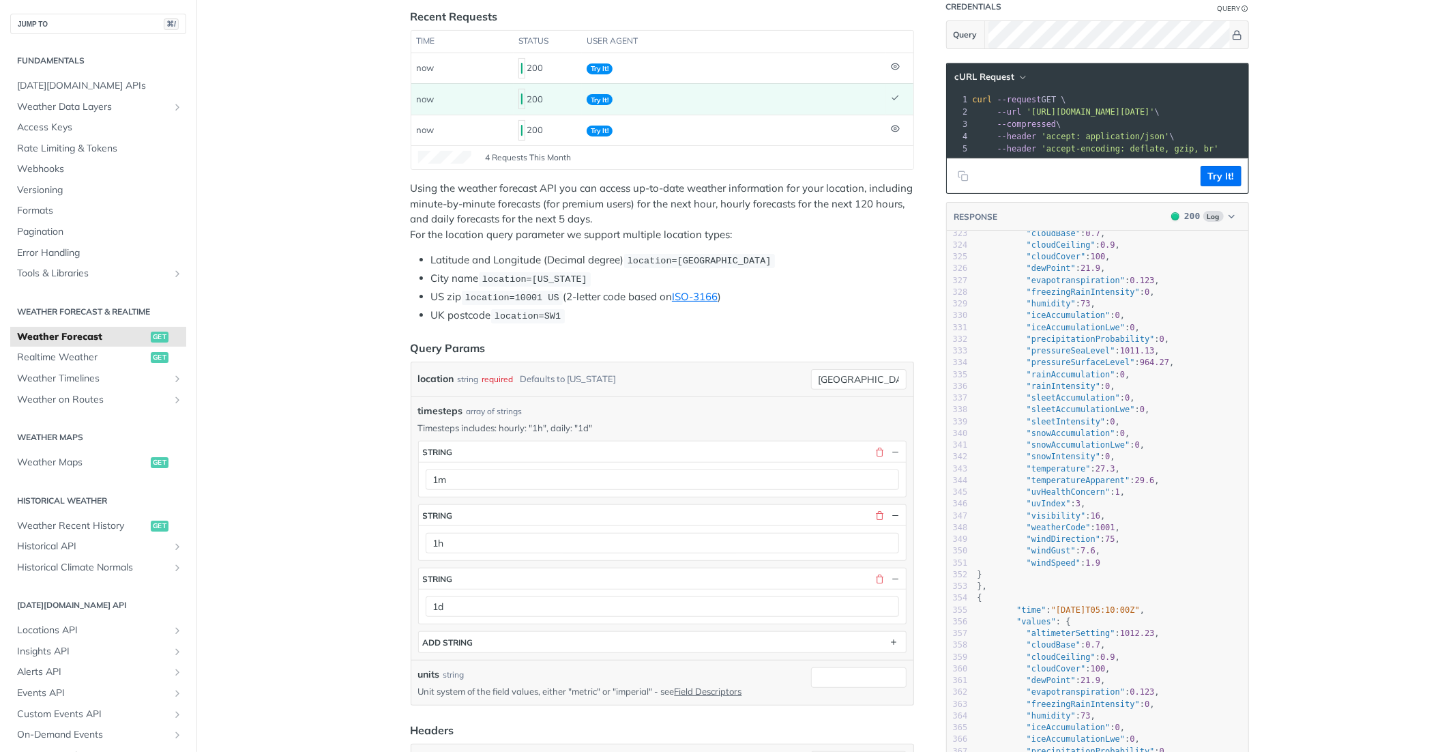
scroll to position [0, 0]
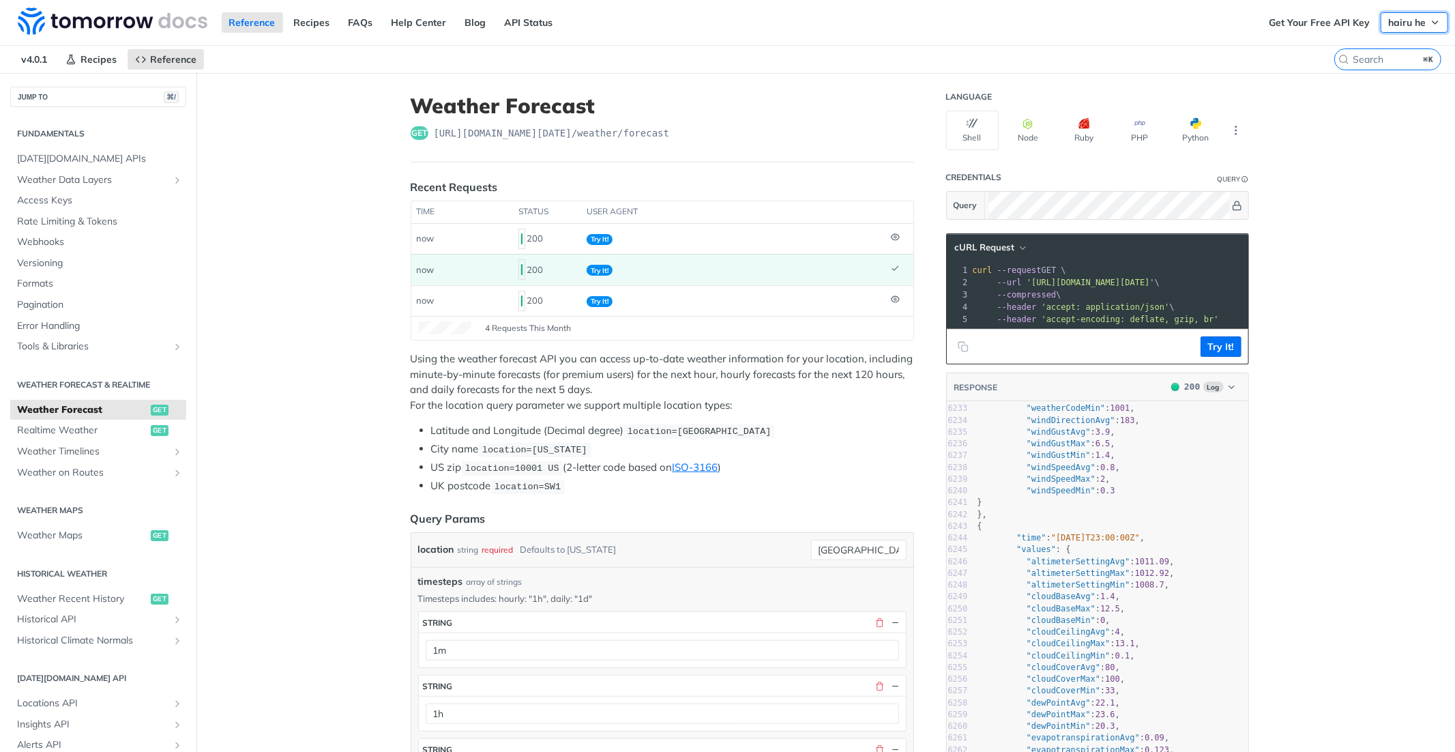
click at [1421, 24] on span "hairu he" at bounding box center [1407, 22] width 38 height 12
click at [1404, 17] on span "hairu he" at bounding box center [1407, 22] width 38 height 12
click at [1404, 18] on span "hairu he" at bounding box center [1407, 22] width 38 height 12
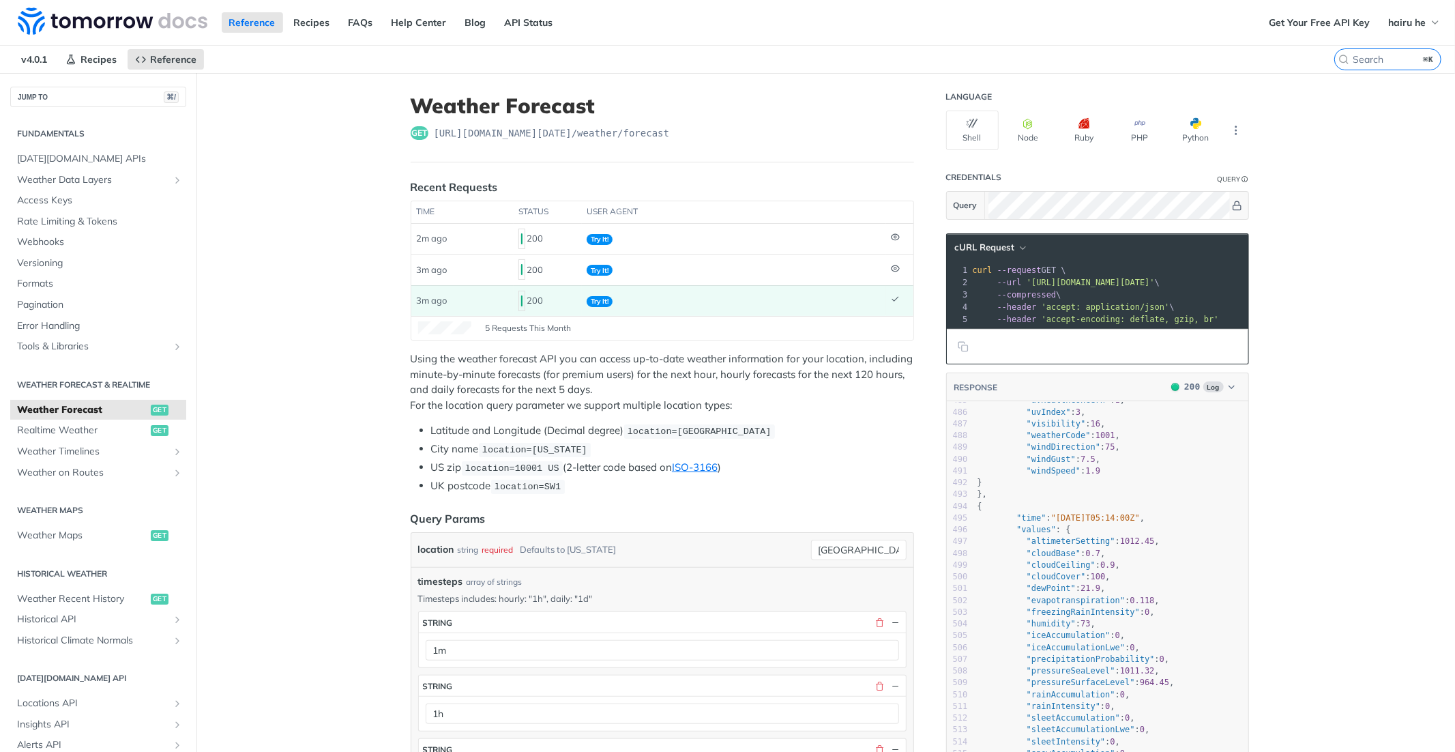
scroll to position [215, 0]
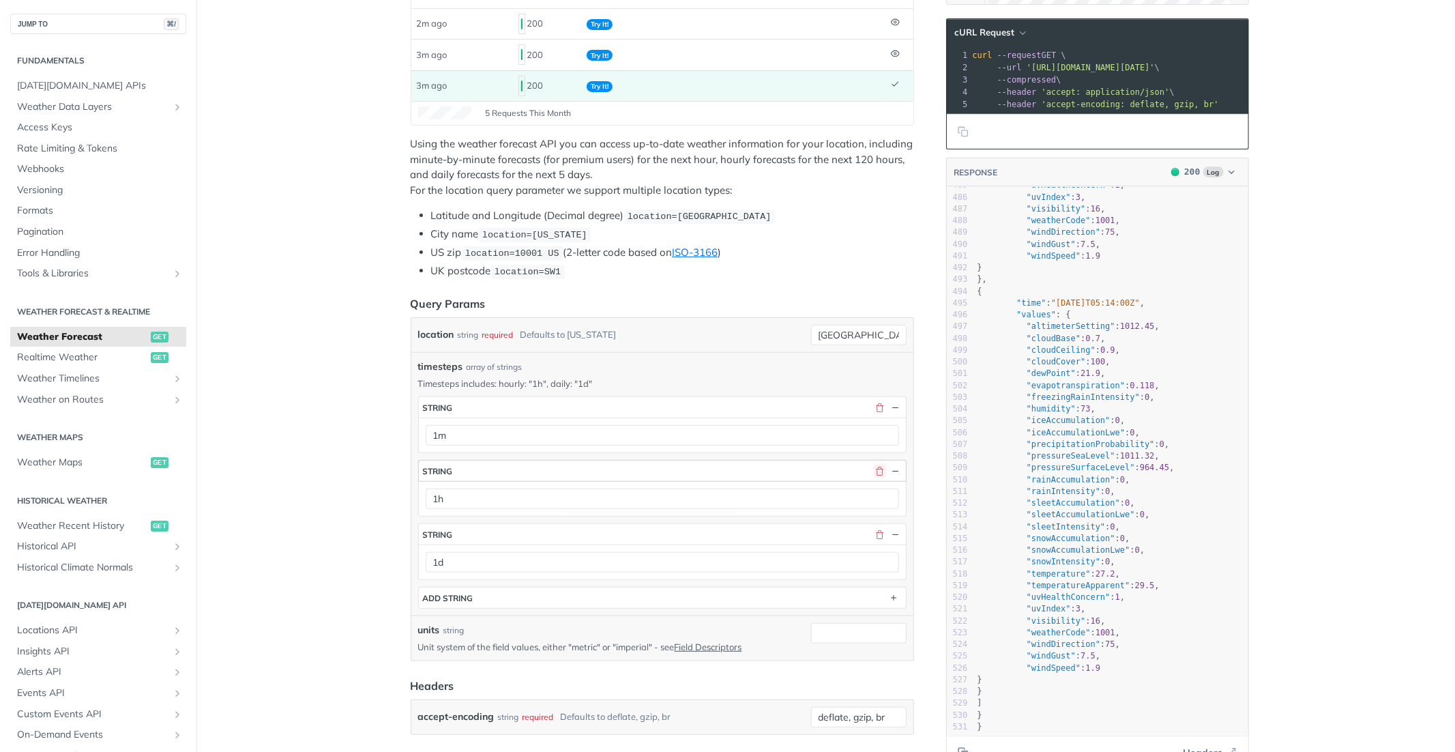
click at [878, 467] on button "button" at bounding box center [880, 471] width 12 height 12
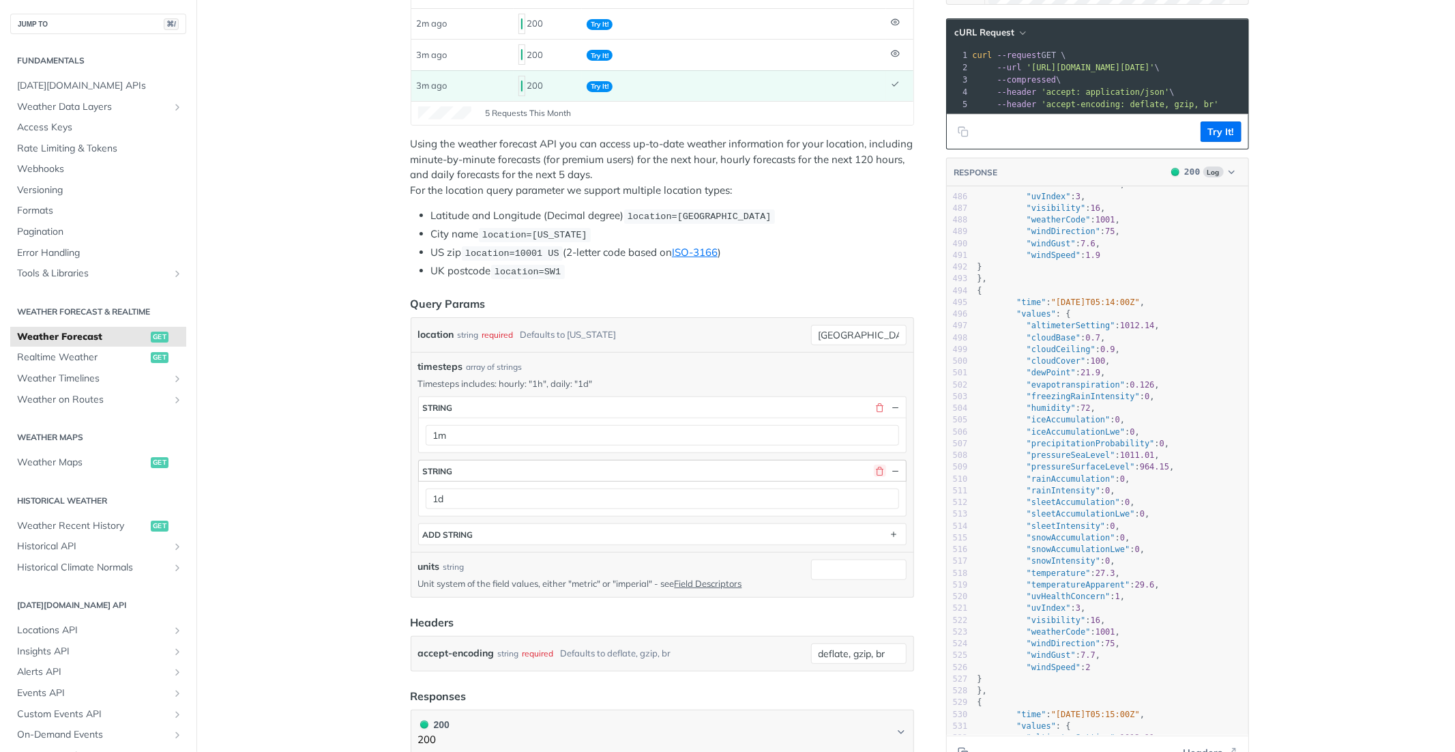
click at [878, 469] on button "button" at bounding box center [880, 471] width 12 height 12
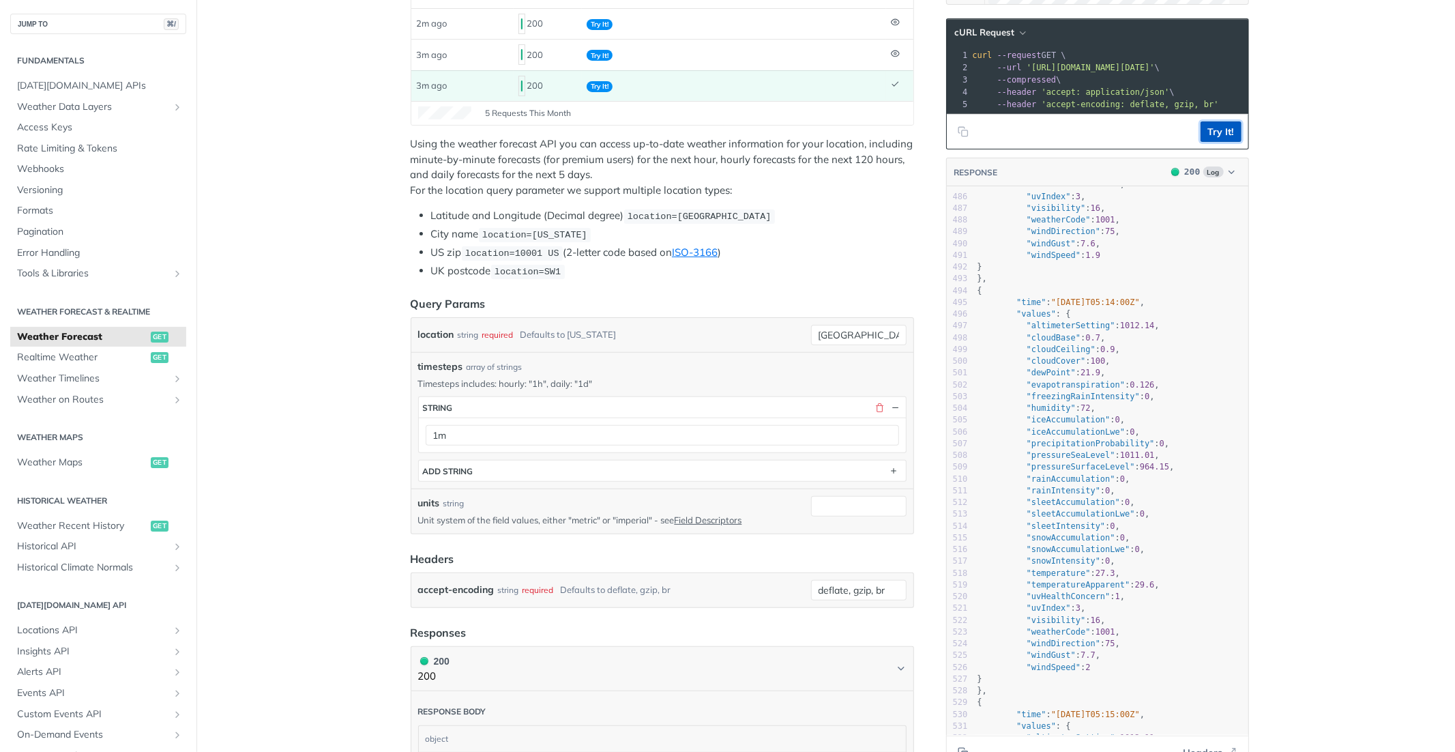
click at [1220, 130] on button "Try It!" at bounding box center [1221, 131] width 41 height 20
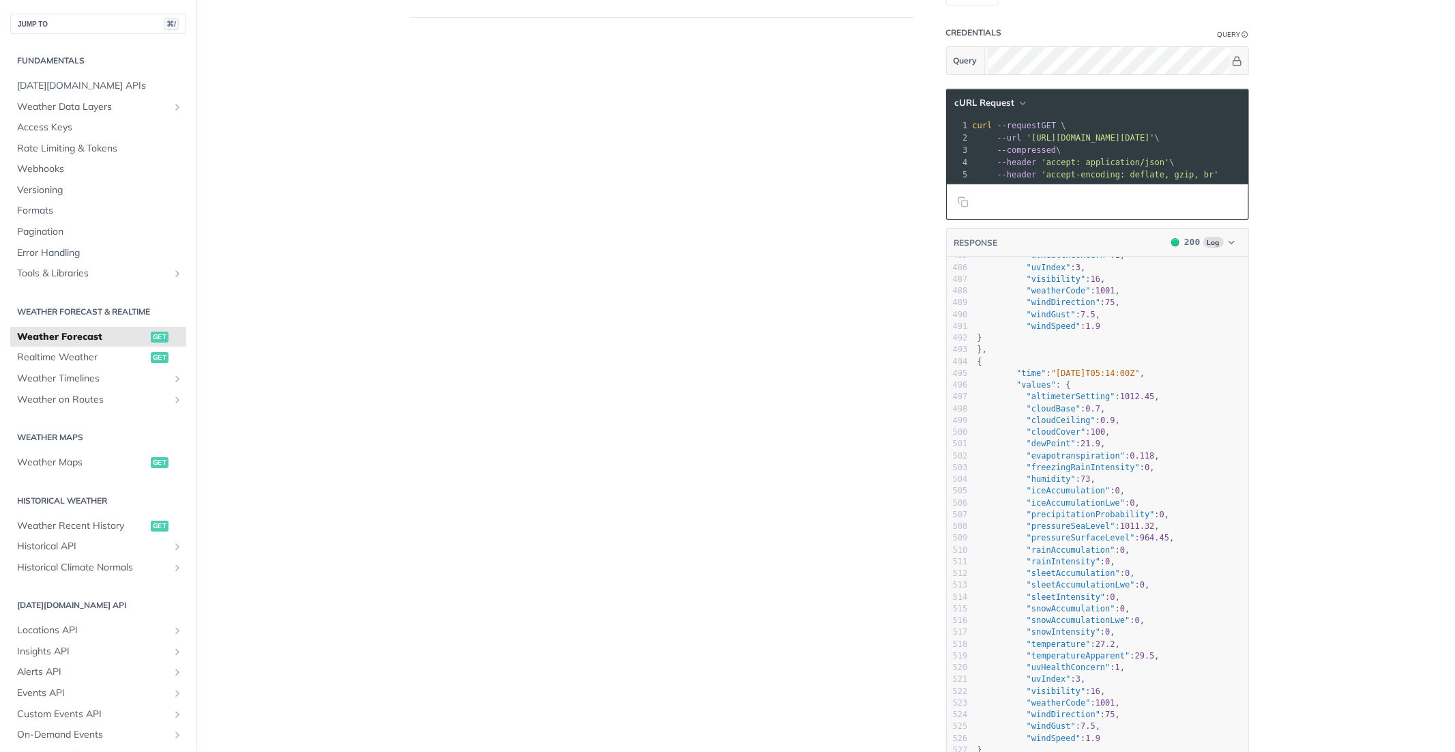
scroll to position [0, 0]
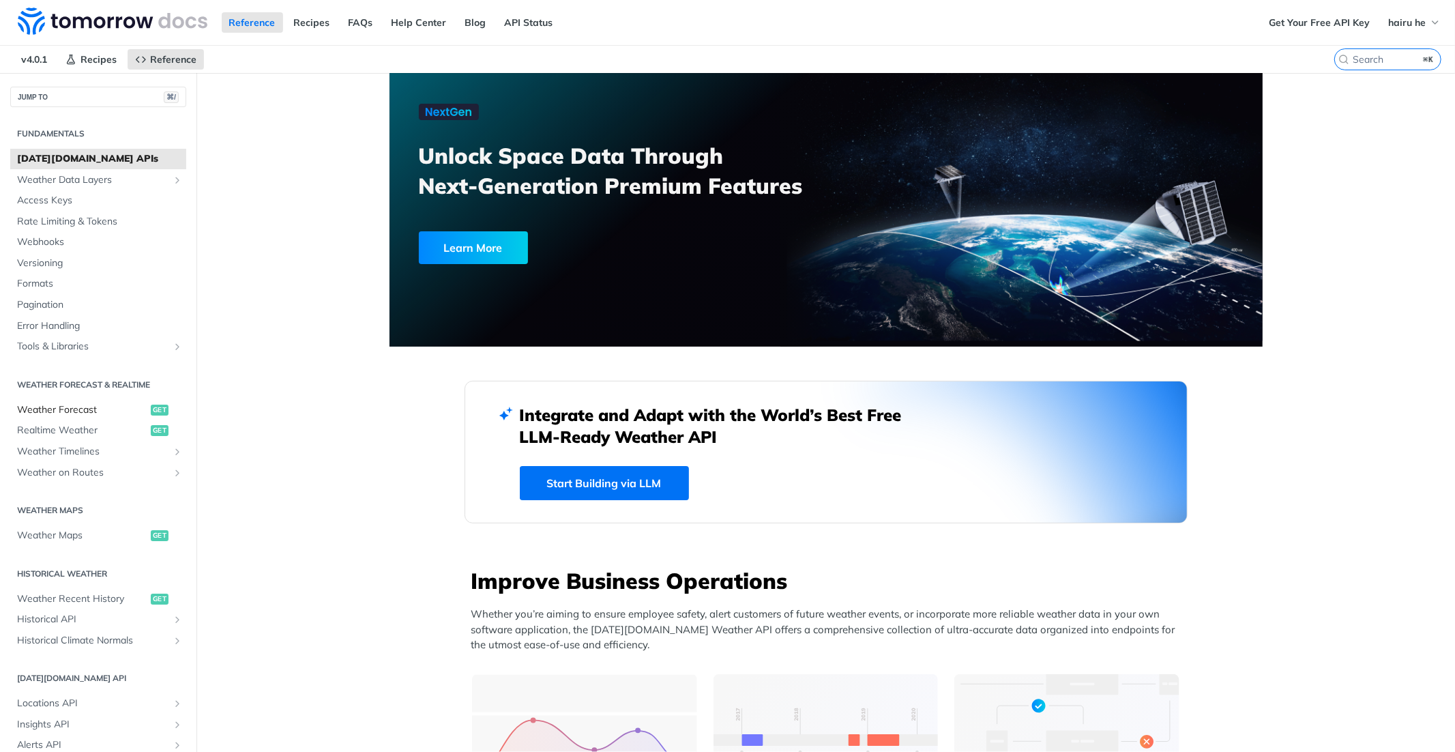
click at [87, 416] on span "Weather Forecast" at bounding box center [82, 410] width 130 height 14
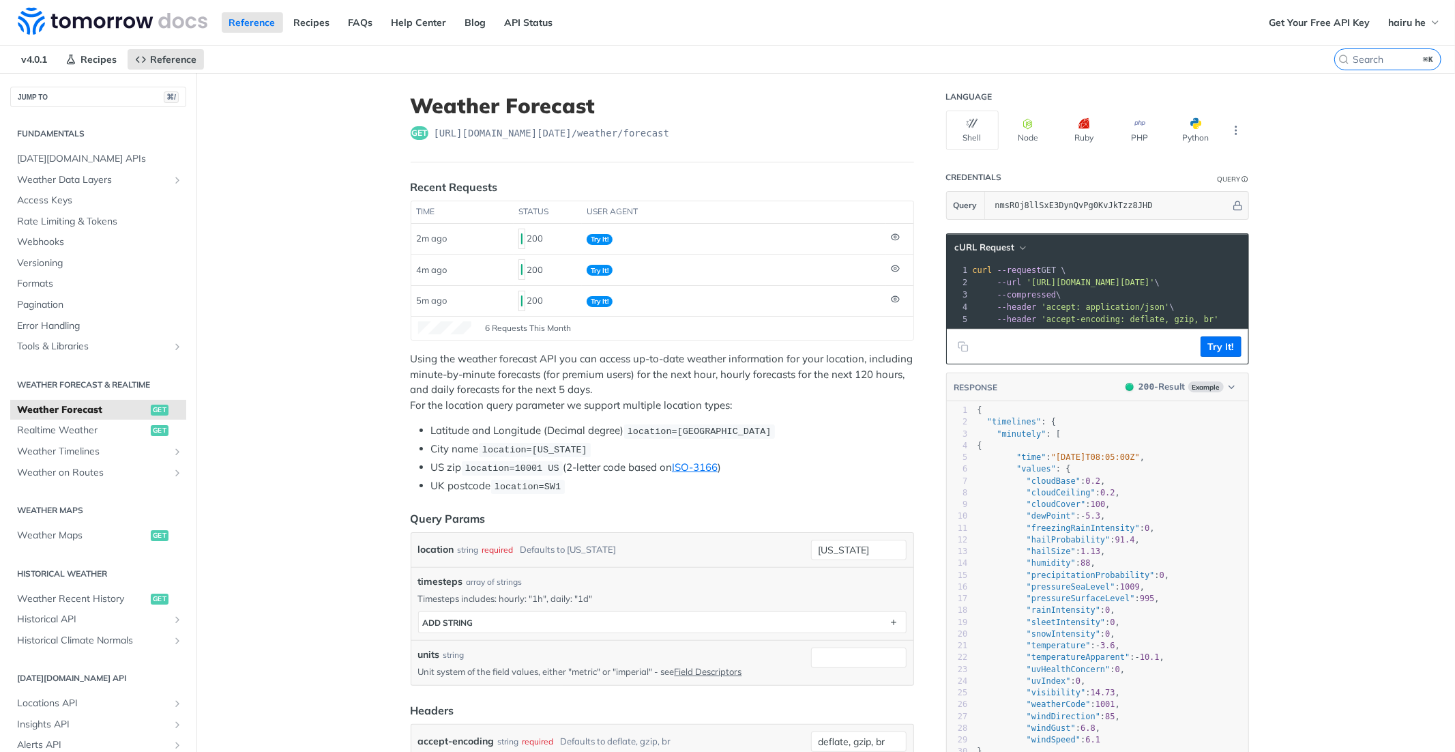
scroll to position [66, 0]
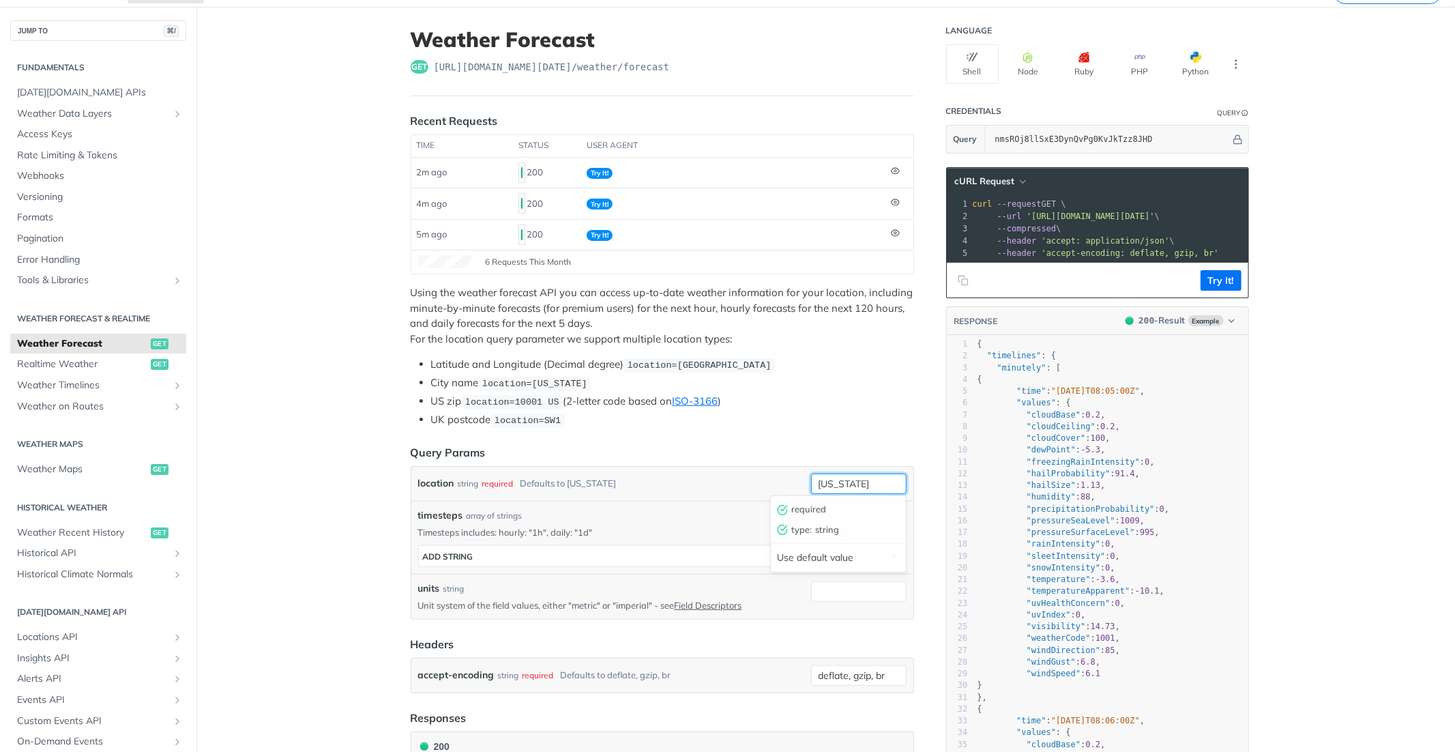
drag, startPoint x: 877, startPoint y: 489, endPoint x: 598, endPoint y: 482, distance: 279.8
click at [598, 482] on div "location string required Defaults to [US_STATE] [US_STATE] required type : stri…" at bounding box center [662, 484] width 489 height 20
type input "[GEOGRAPHIC_DATA]"
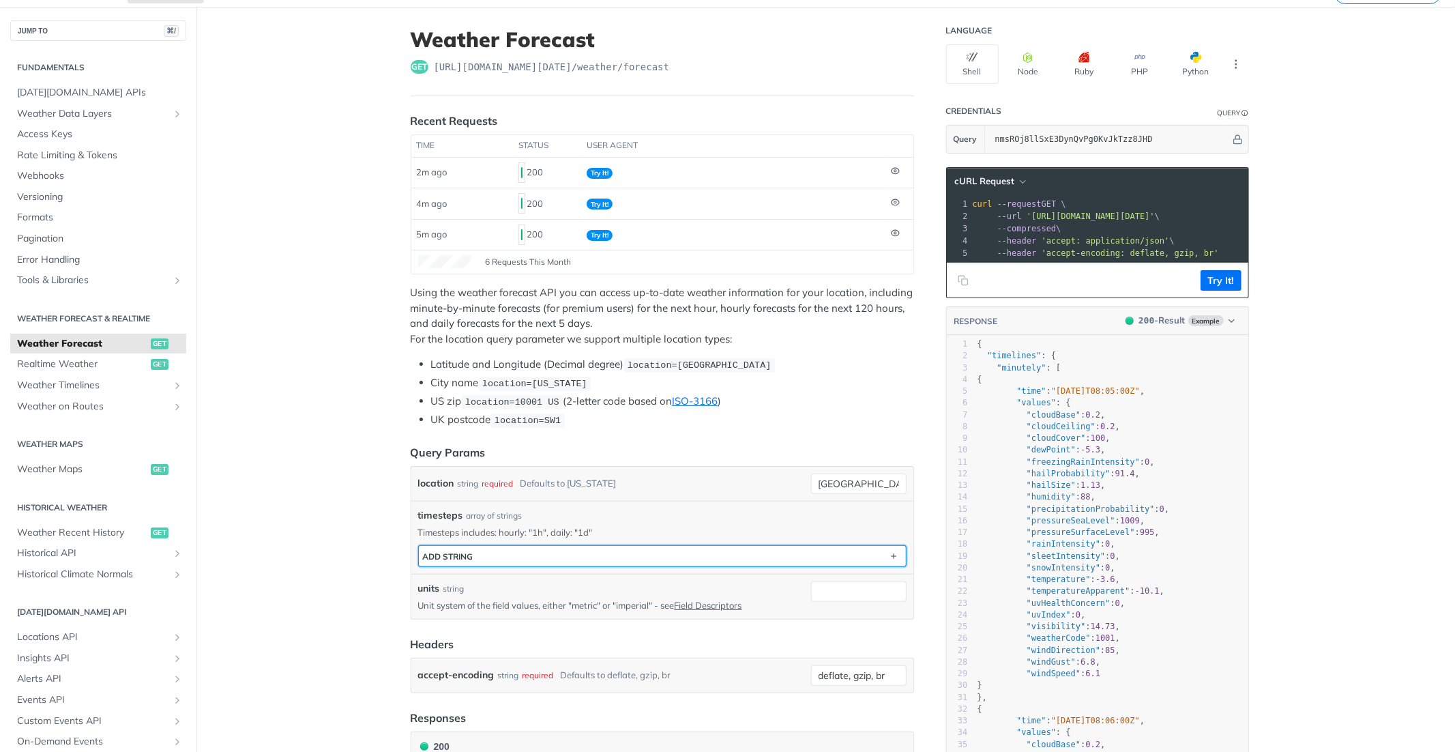
click at [741, 547] on button "ADD string" at bounding box center [662, 556] width 487 height 20
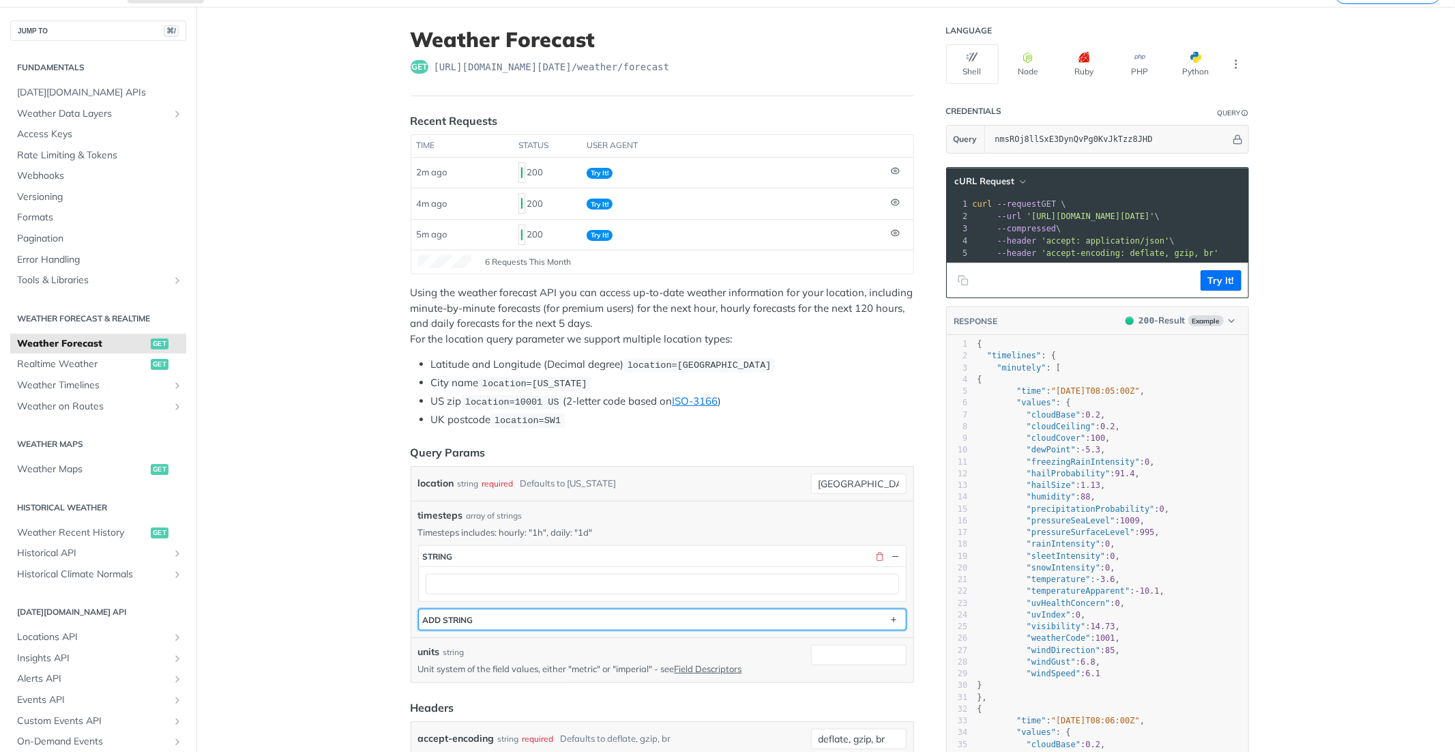
click at [628, 615] on button "ADD string" at bounding box center [662, 619] width 487 height 20
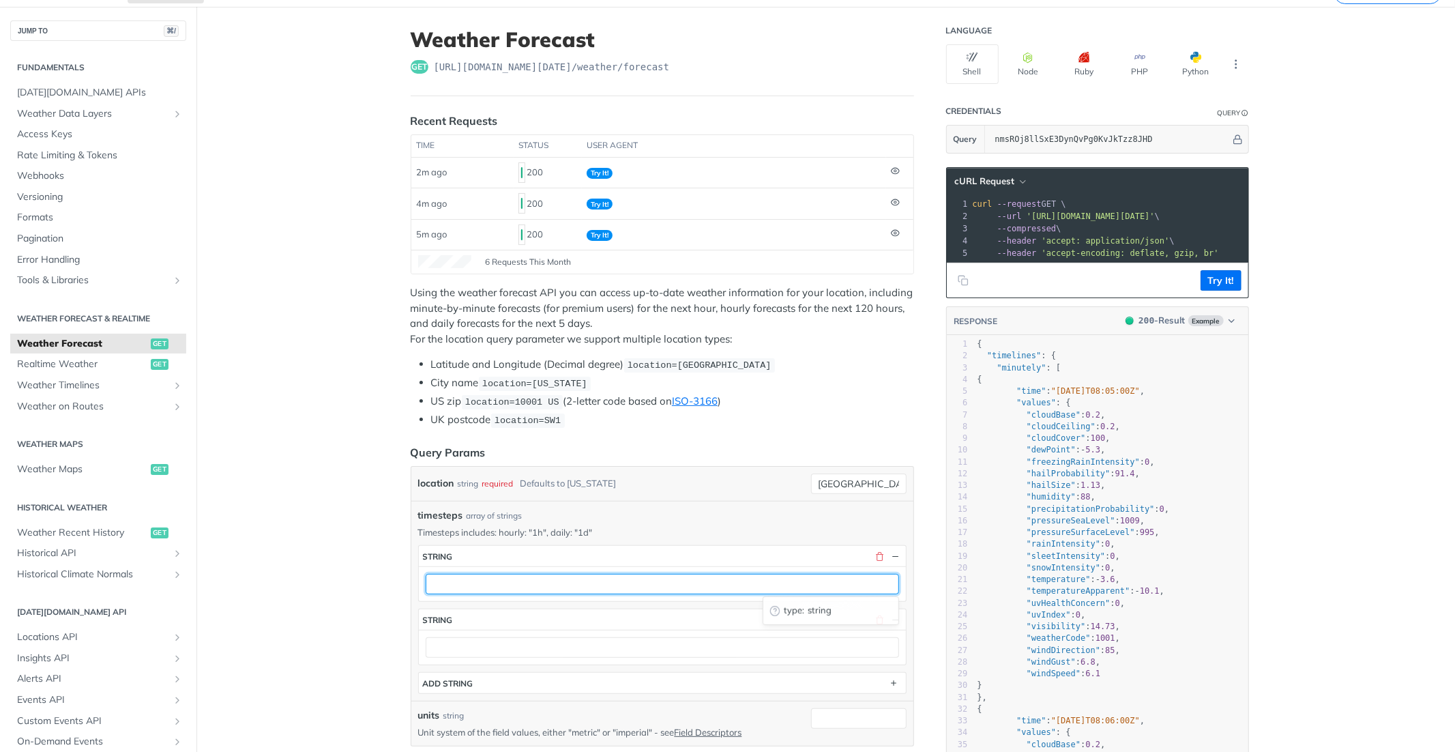
click at [561, 575] on input "text" at bounding box center [663, 584] width 474 height 20
type input "1d"
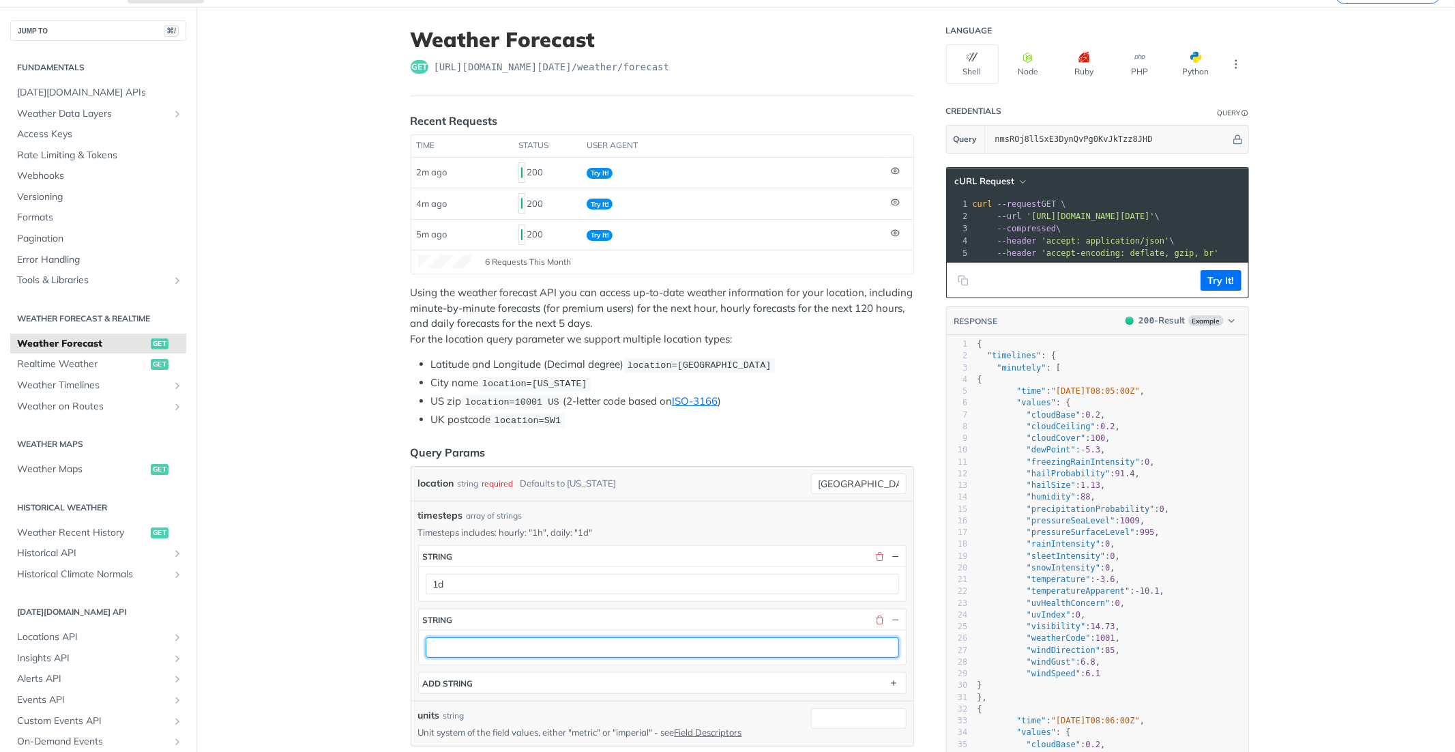
click at [519, 638] on input "text" at bounding box center [663, 647] width 474 height 20
type input "1m"
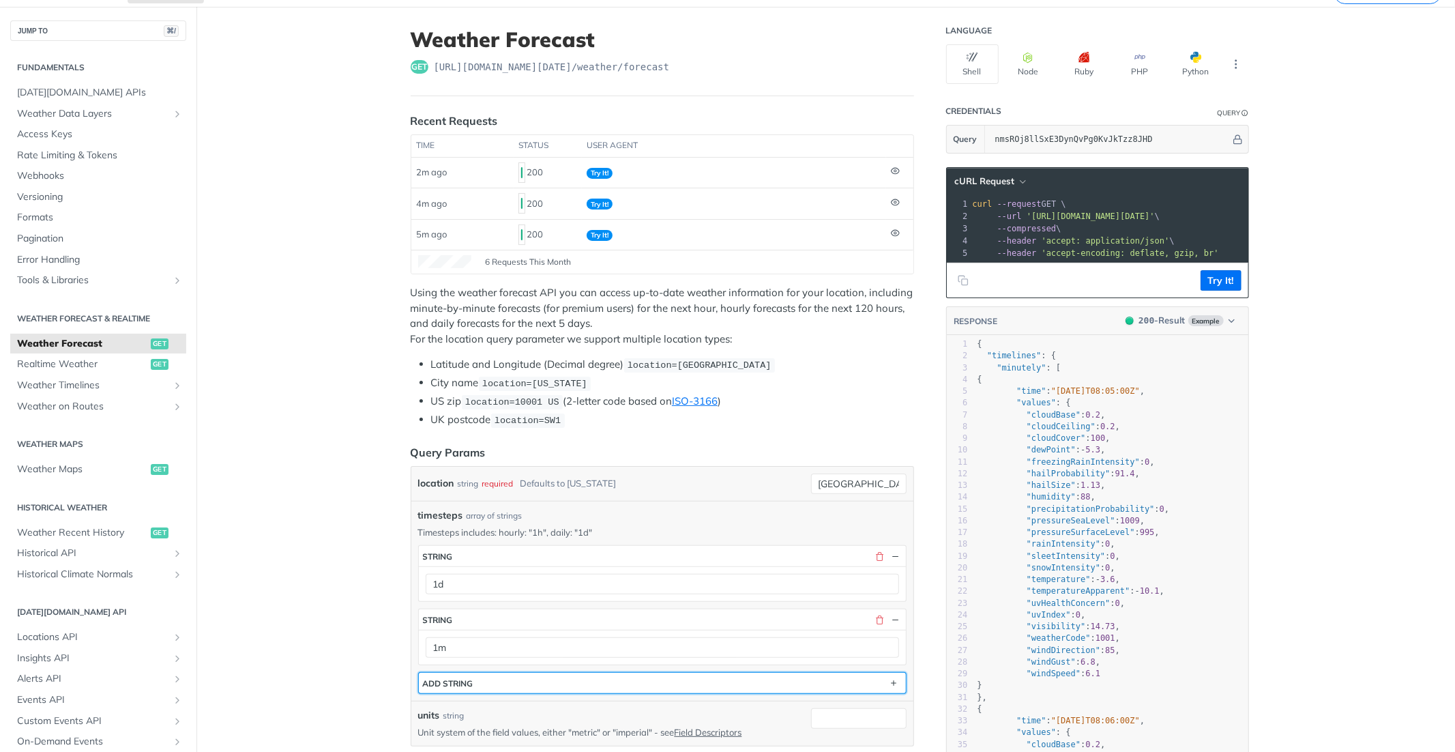
click at [489, 676] on button "ADD string" at bounding box center [662, 683] width 487 height 20
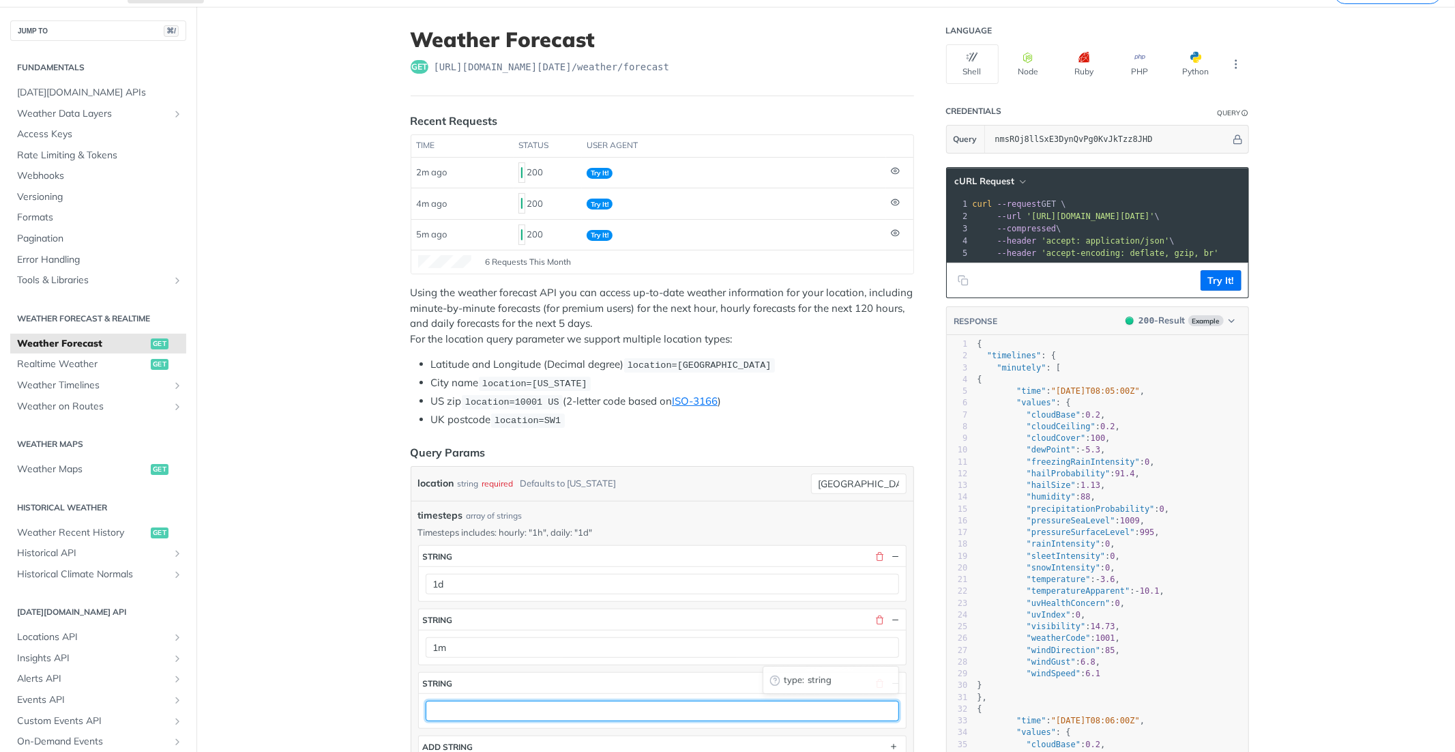
click at [459, 676] on input "text" at bounding box center [663, 711] width 474 height 20
type input "1h"
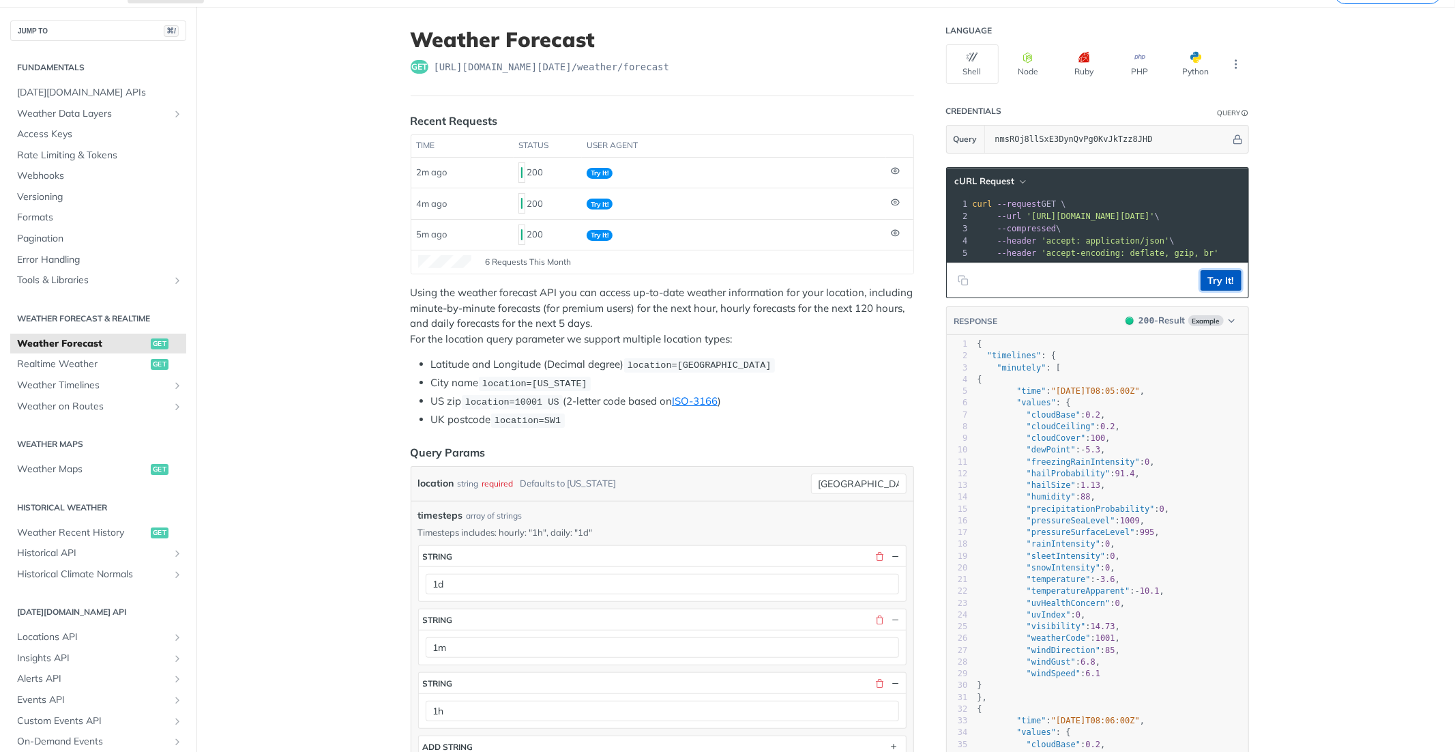
click at [1229, 285] on button "Try It!" at bounding box center [1221, 280] width 41 height 20
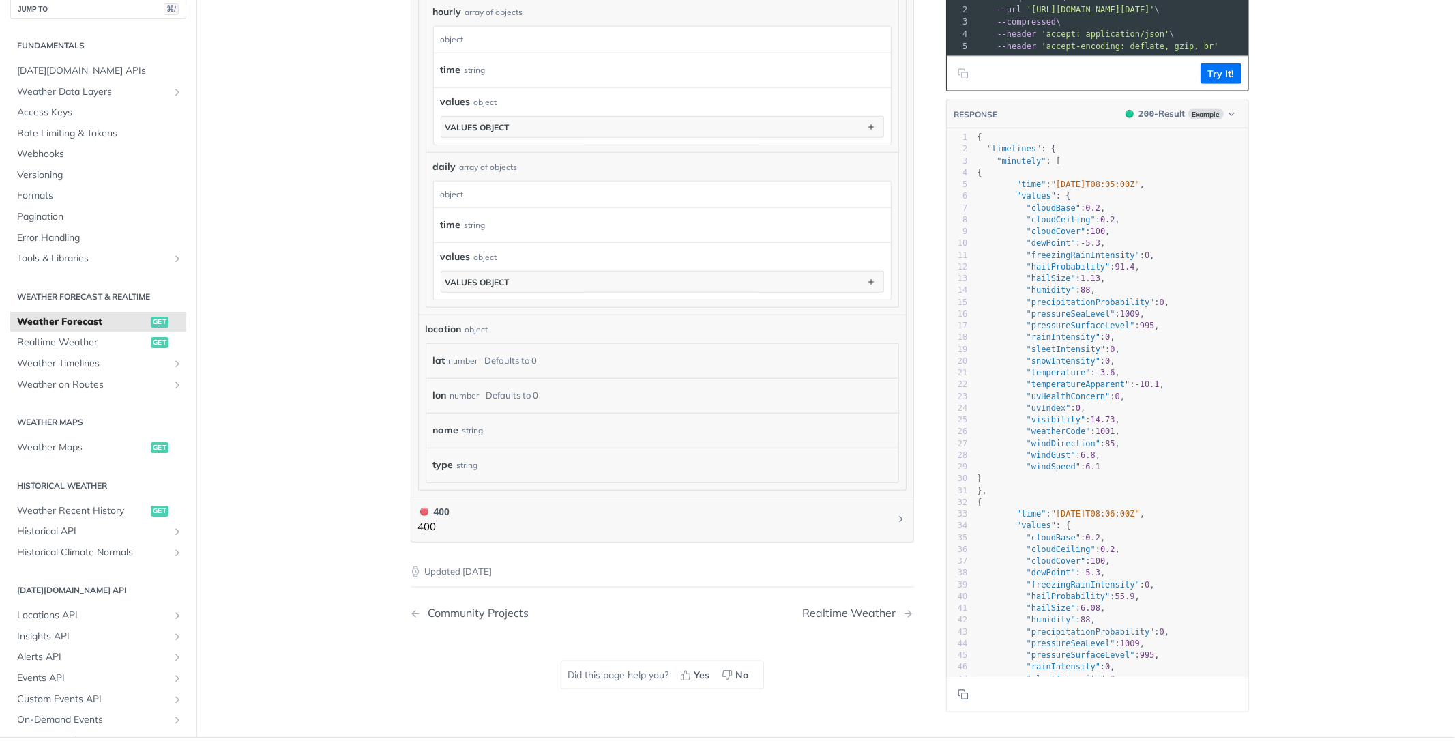
scroll to position [1196, 0]
